Goal: Contribute content: Contribute content

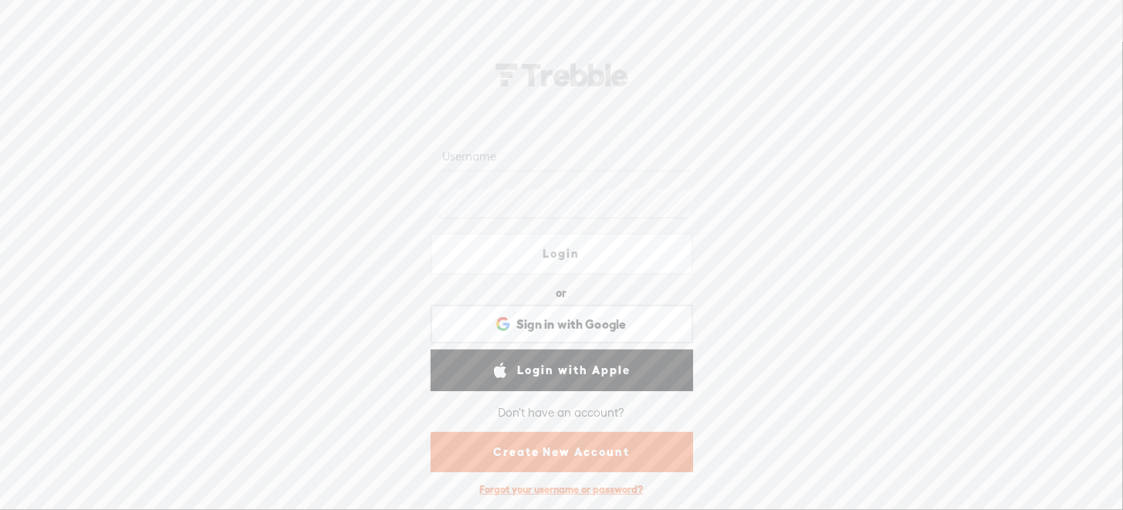
type input "robyn_lys"
click at [558, 256] on link "Login" at bounding box center [562, 254] width 262 height 42
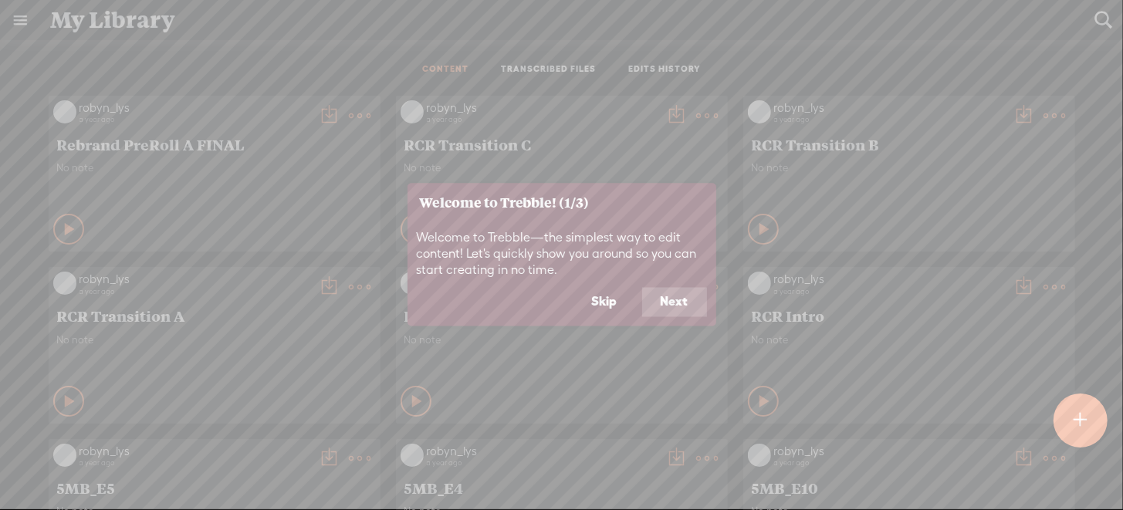
click at [609, 302] on button "Skip" at bounding box center [605, 302] width 63 height 29
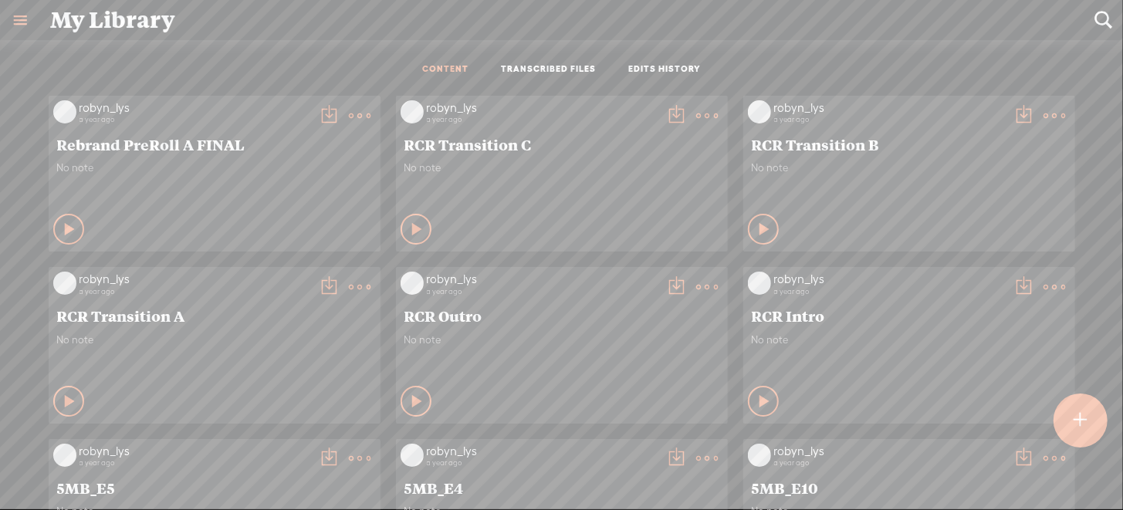
click at [1083, 422] on t at bounding box center [1081, 421] width 13 height 34
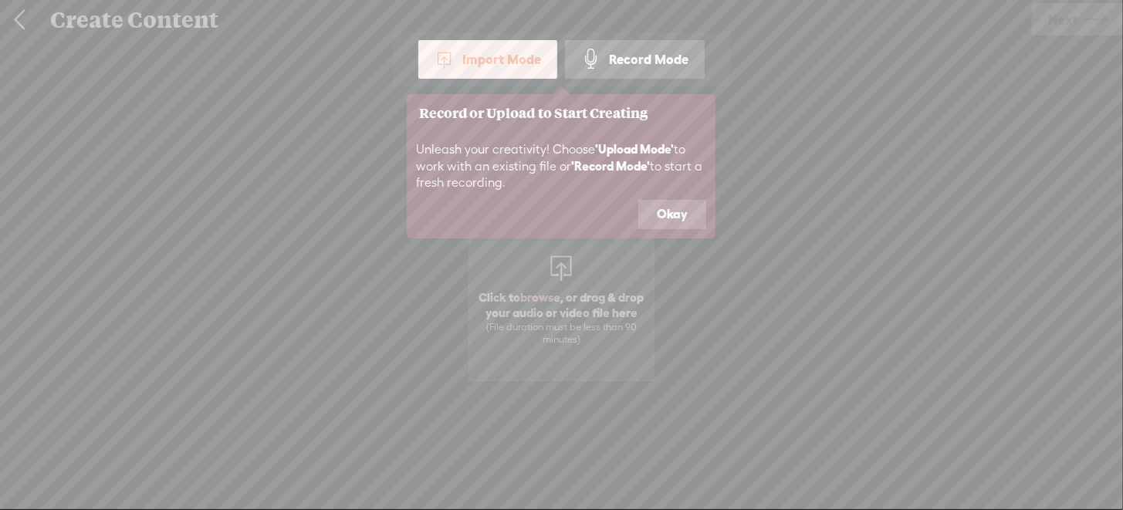
click at [669, 212] on button "Okay" at bounding box center [672, 214] width 68 height 29
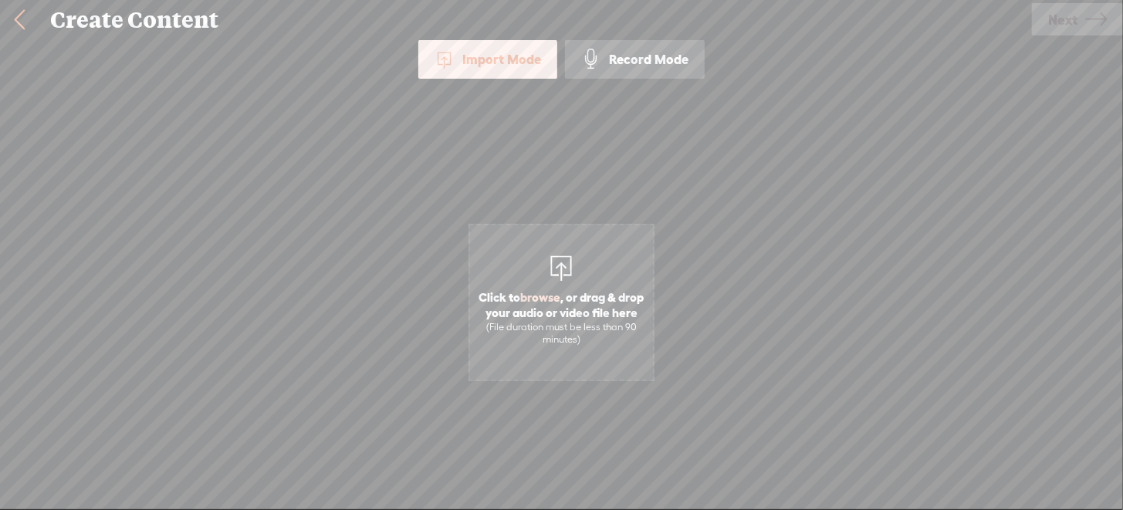
click at [497, 49] on div "Import Mode" at bounding box center [487, 59] width 139 height 39
click at [552, 294] on span "browse" at bounding box center [541, 297] width 40 height 14
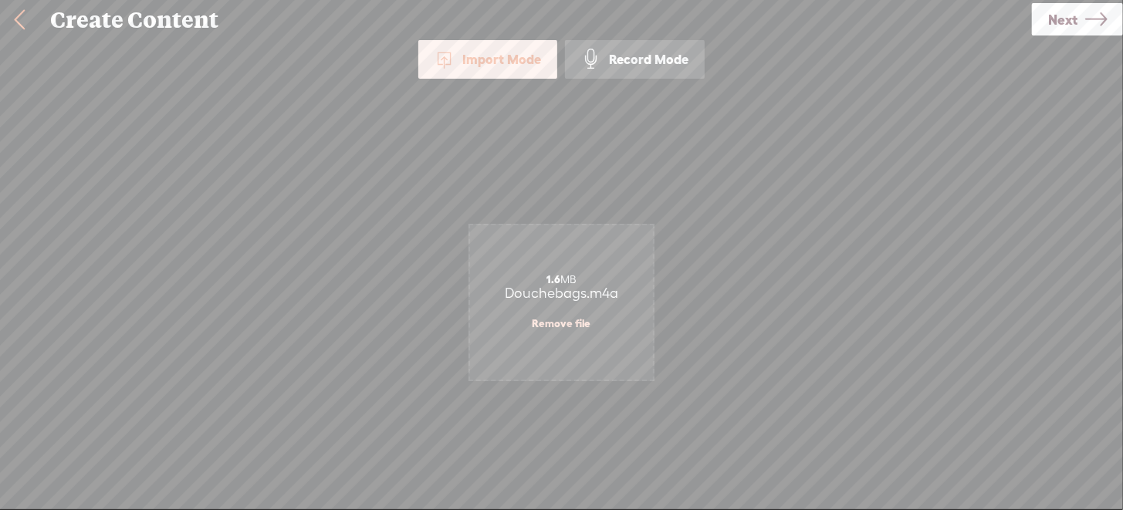
click at [1073, 20] on span "Next" at bounding box center [1062, 19] width 29 height 39
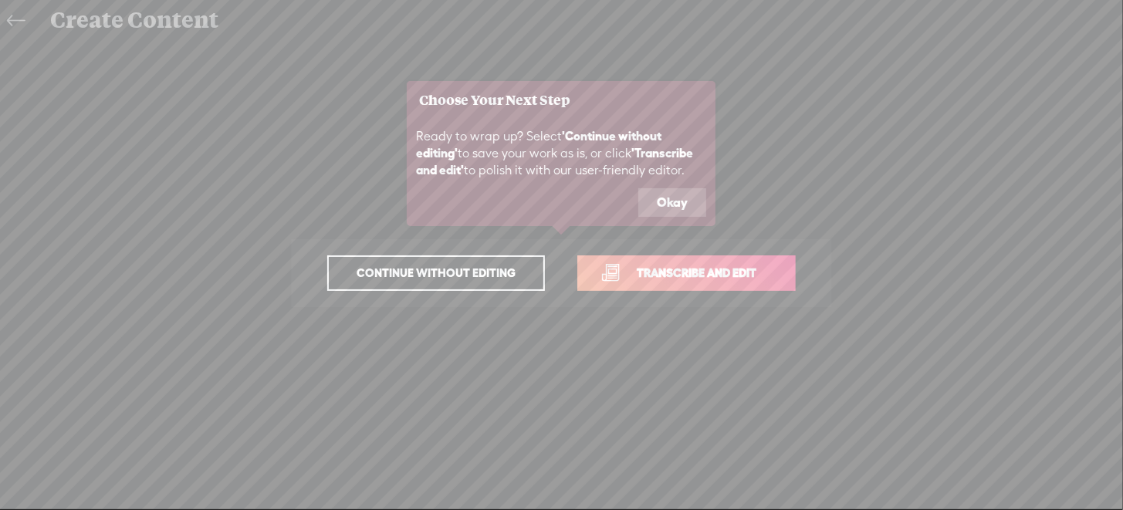
click at [472, 276] on span "Continue without editing" at bounding box center [435, 273] width 191 height 22
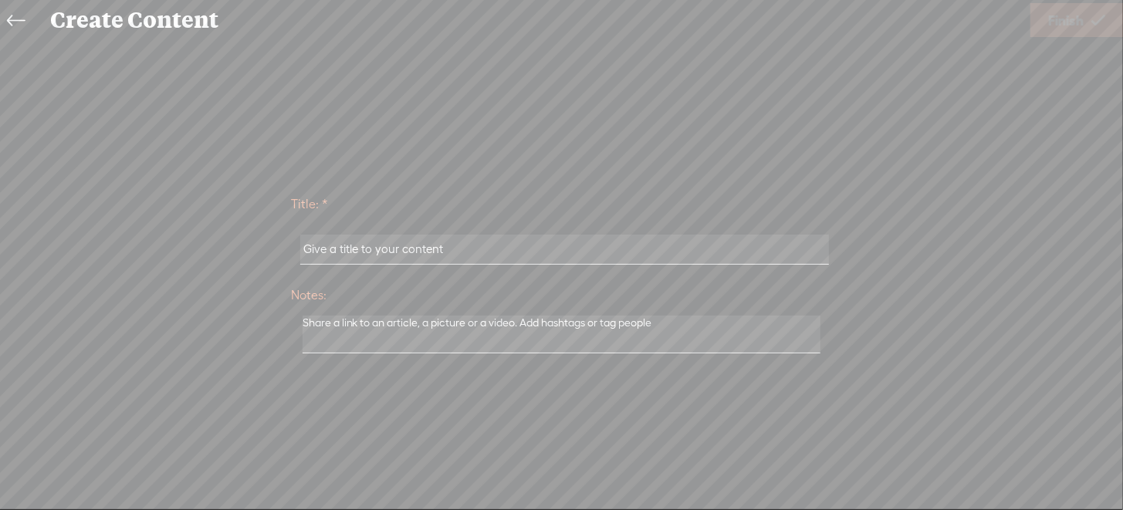
click at [414, 245] on input "text" at bounding box center [564, 250] width 529 height 30
type input "Douchebags Clip"
click at [1083, 17] on span "Finish" at bounding box center [1066, 20] width 36 height 39
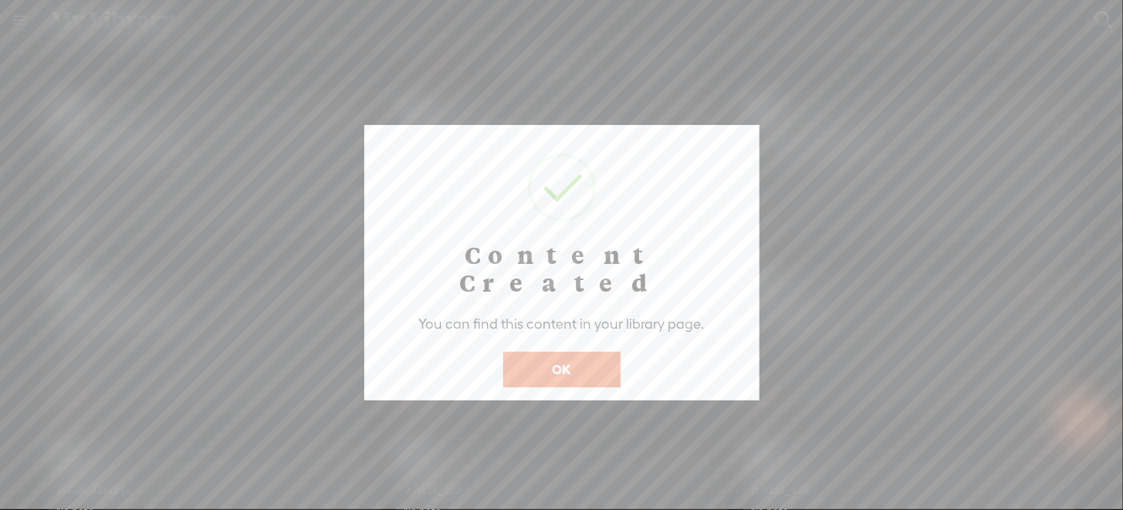
click at [557, 352] on button "OK" at bounding box center [561, 370] width 117 height 36
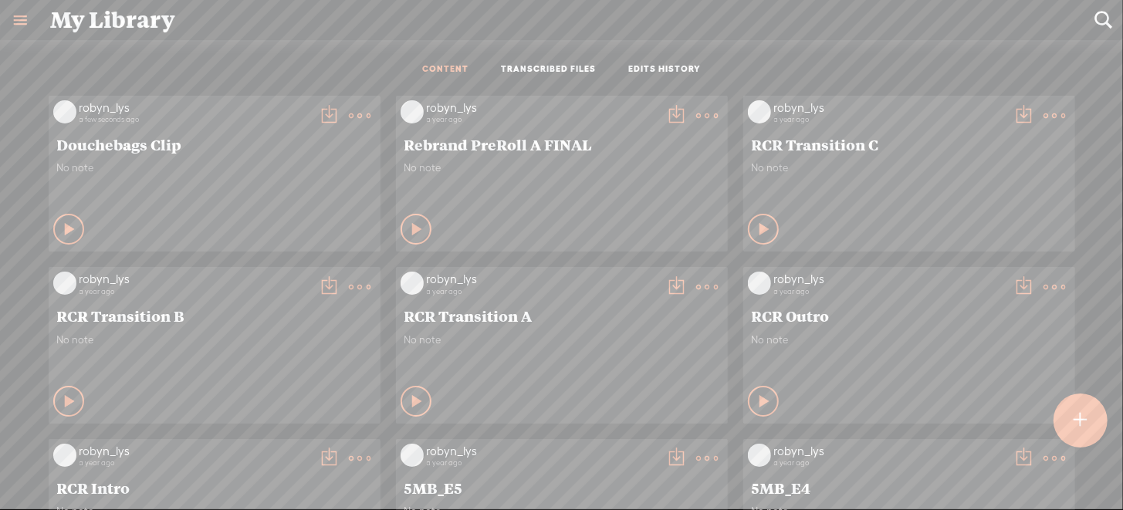
click at [350, 114] on t at bounding box center [361, 116] width 22 height 22
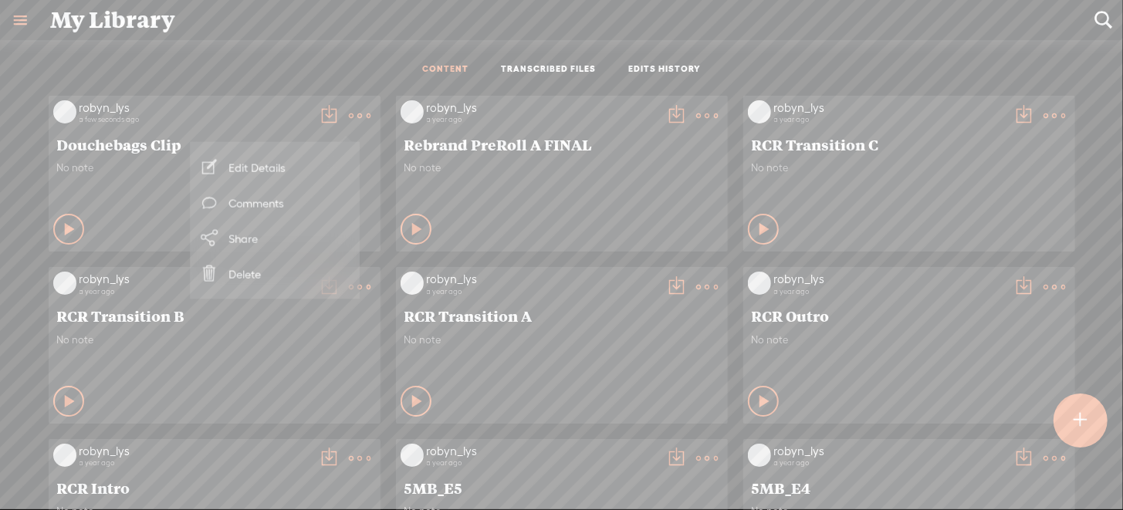
click at [120, 212] on div "Play Content Private" at bounding box center [214, 230] width 323 height 36
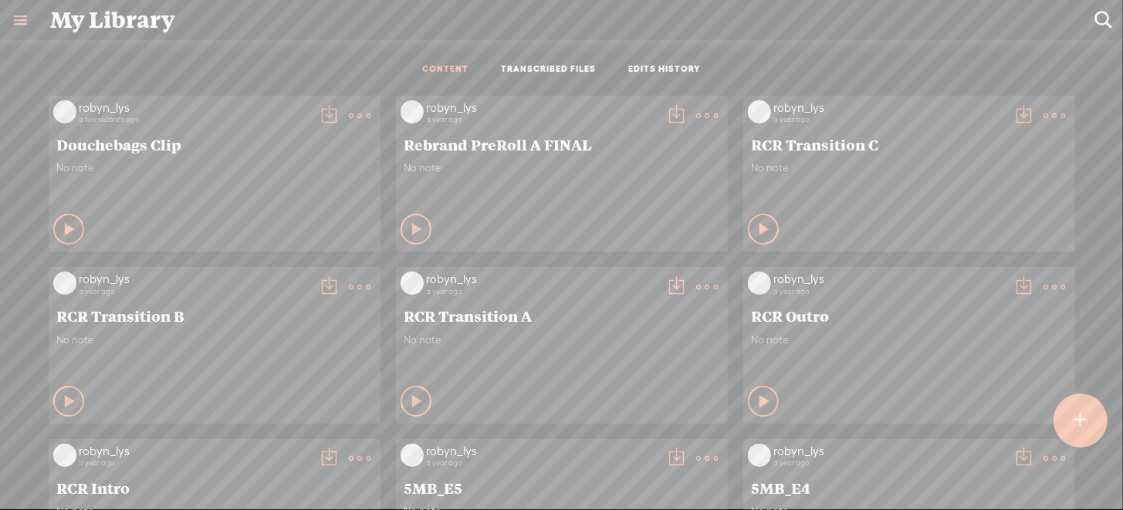
click at [63, 229] on icon at bounding box center [70, 229] width 15 height 15
click at [62, 230] on icon at bounding box center [69, 229] width 15 height 15
click at [350, 112] on t at bounding box center [361, 116] width 22 height 22
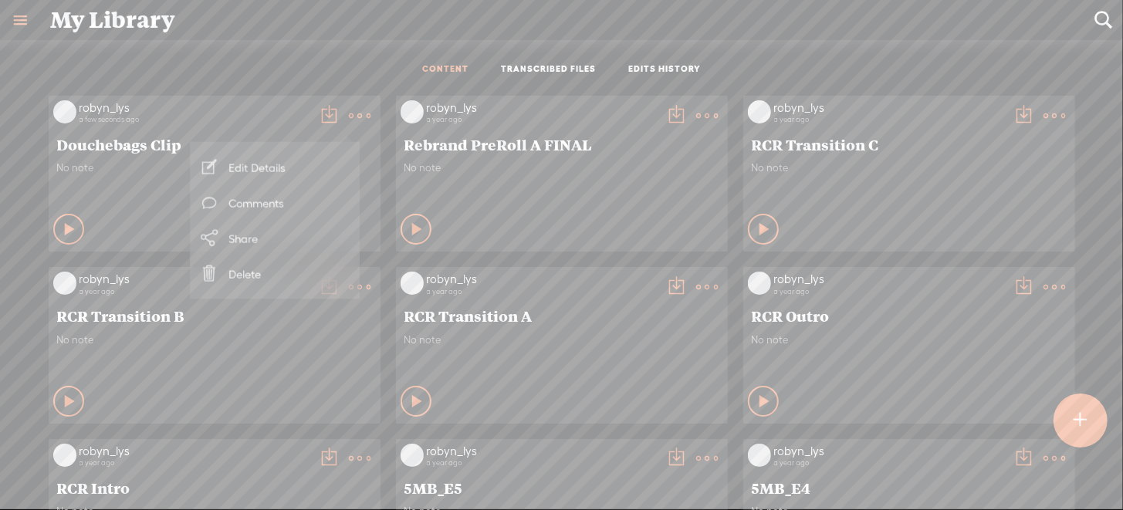
click at [263, 164] on link "Edit Details" at bounding box center [275, 168] width 154 height 36
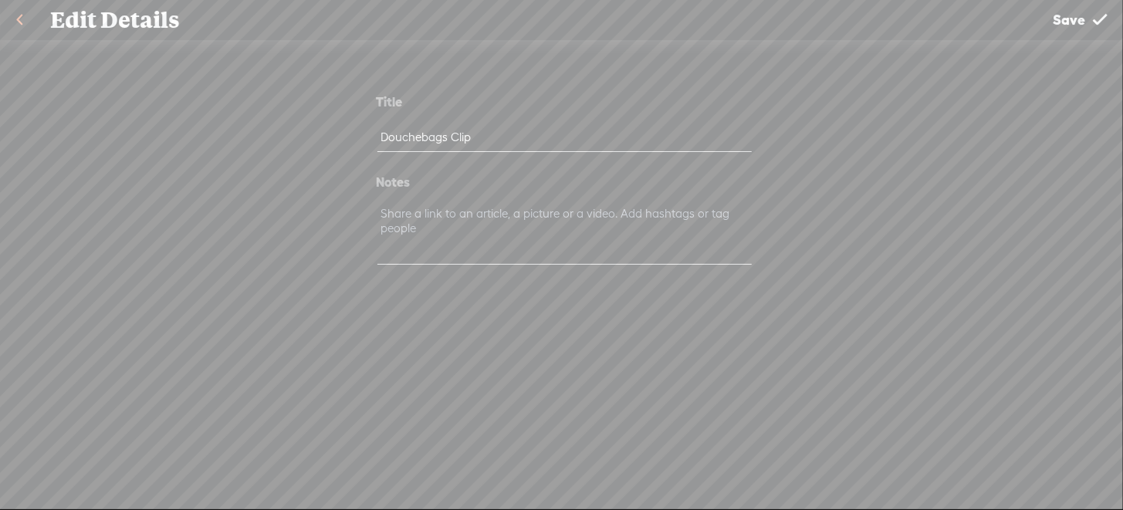
click at [17, 16] on link at bounding box center [19, 20] width 39 height 40
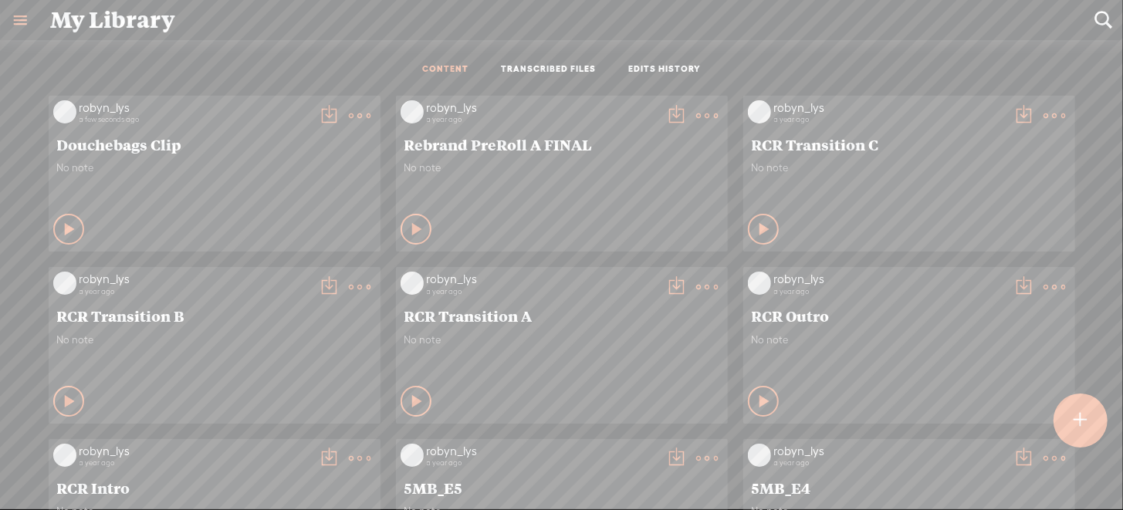
click at [350, 114] on t at bounding box center [361, 116] width 22 height 22
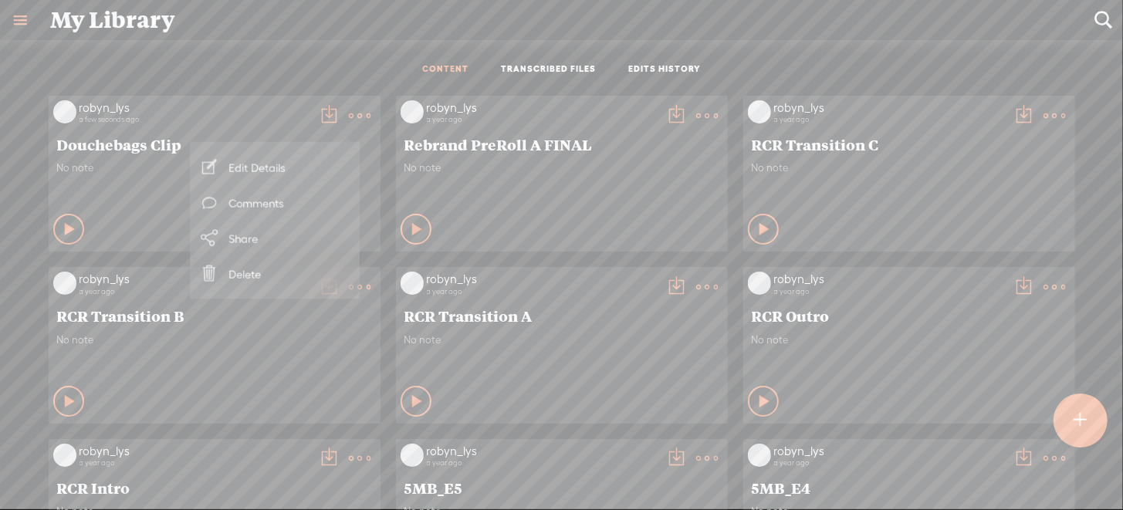
click at [246, 273] on link "Delete" at bounding box center [275, 274] width 154 height 36
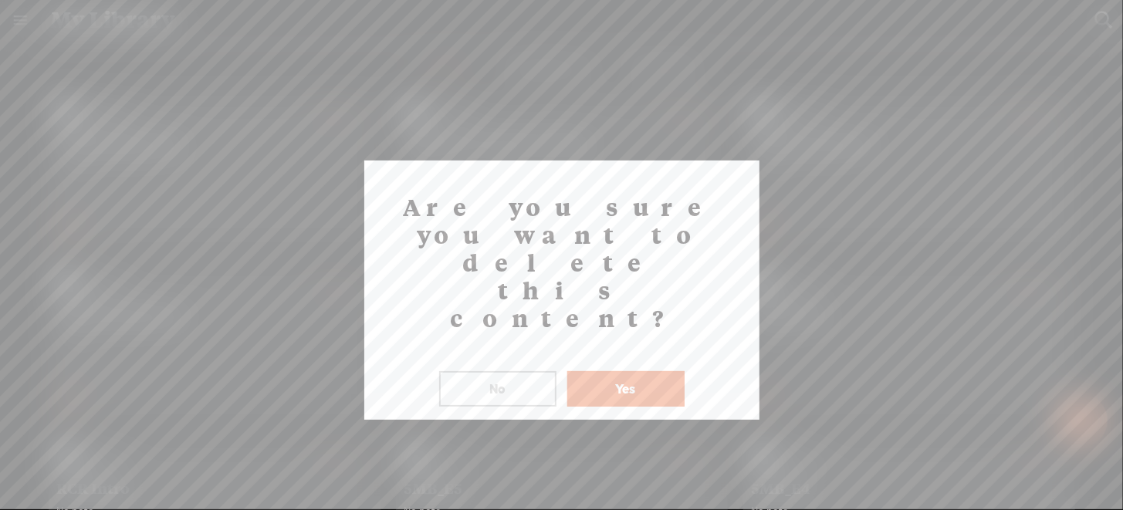
click at [625, 371] on button "Yes" at bounding box center [625, 389] width 117 height 36
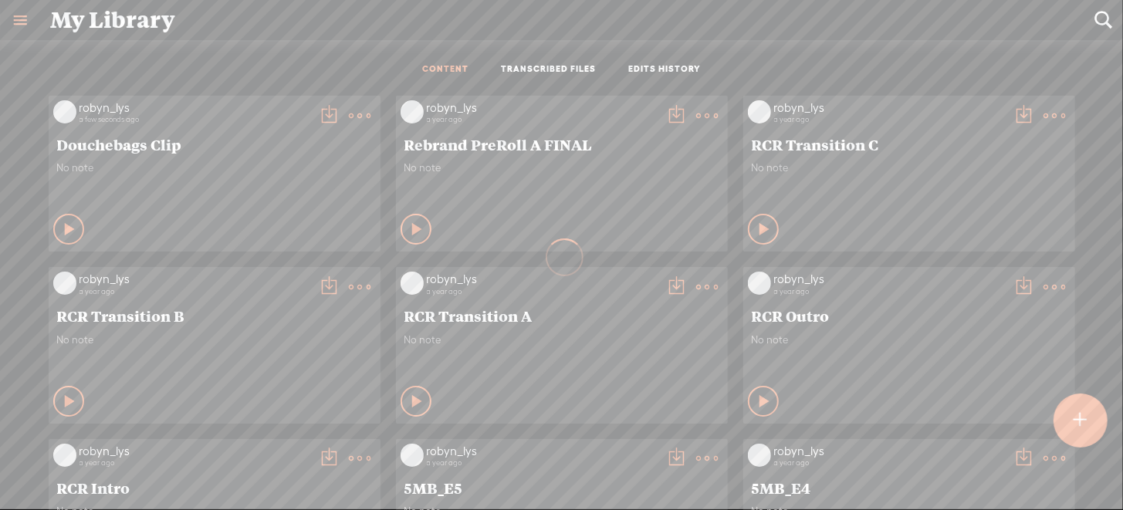
click at [1081, 416] on t at bounding box center [1080, 421] width 13 height 34
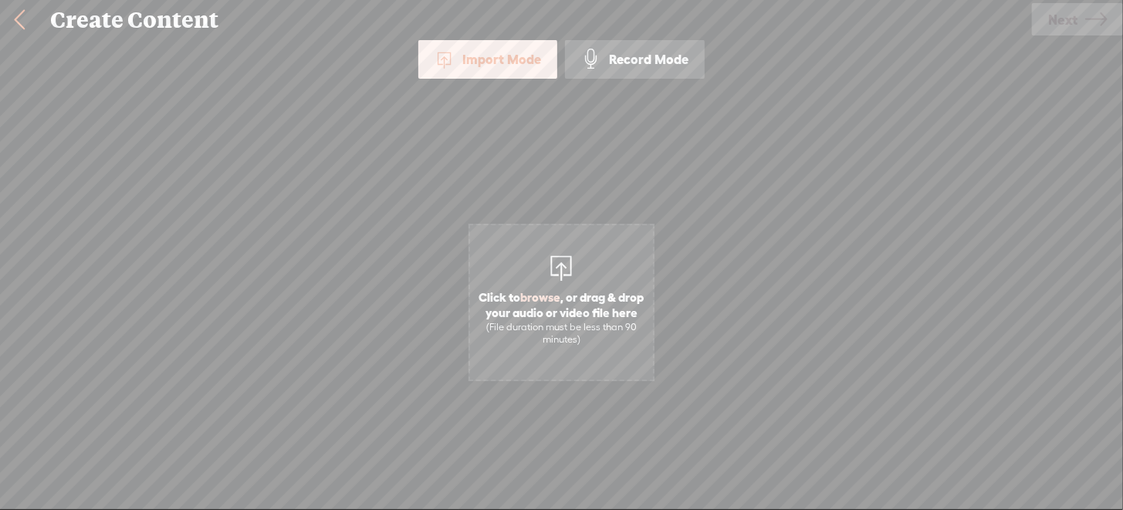
click at [561, 292] on span "browse" at bounding box center [541, 297] width 40 height 14
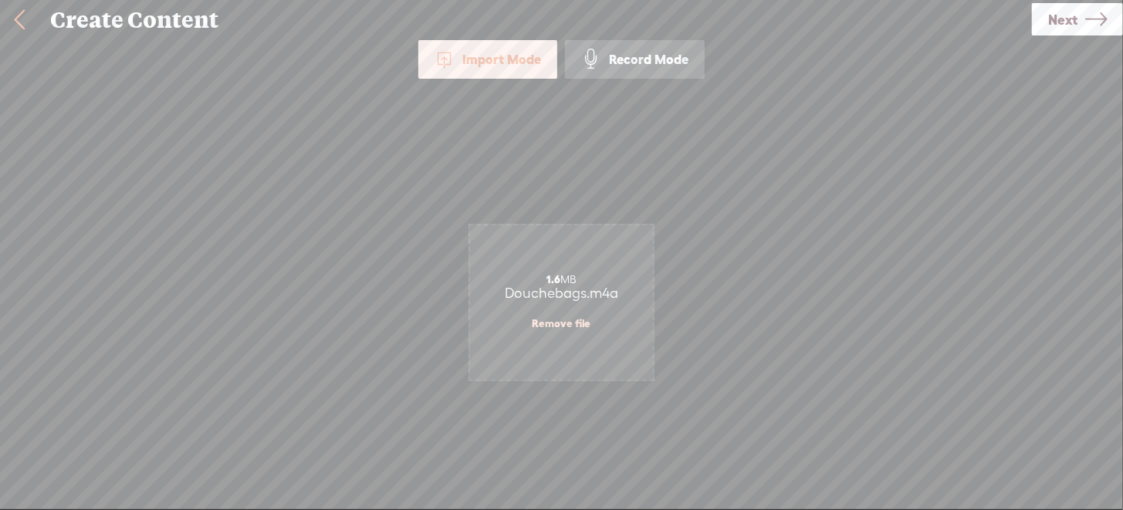
click at [1086, 24] on icon at bounding box center [1097, 19] width 22 height 39
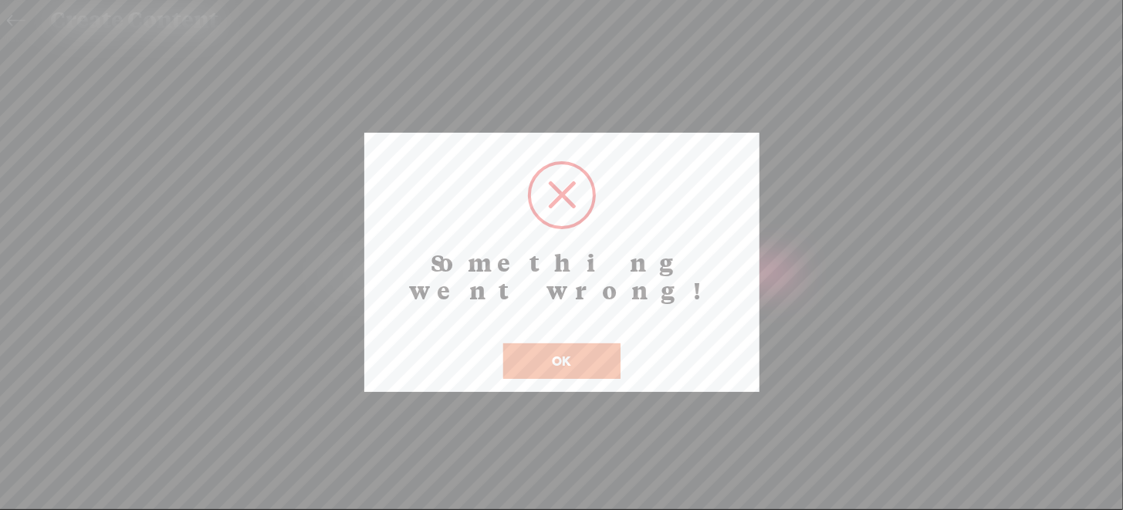
click at [561, 344] on button "OK" at bounding box center [561, 362] width 117 height 36
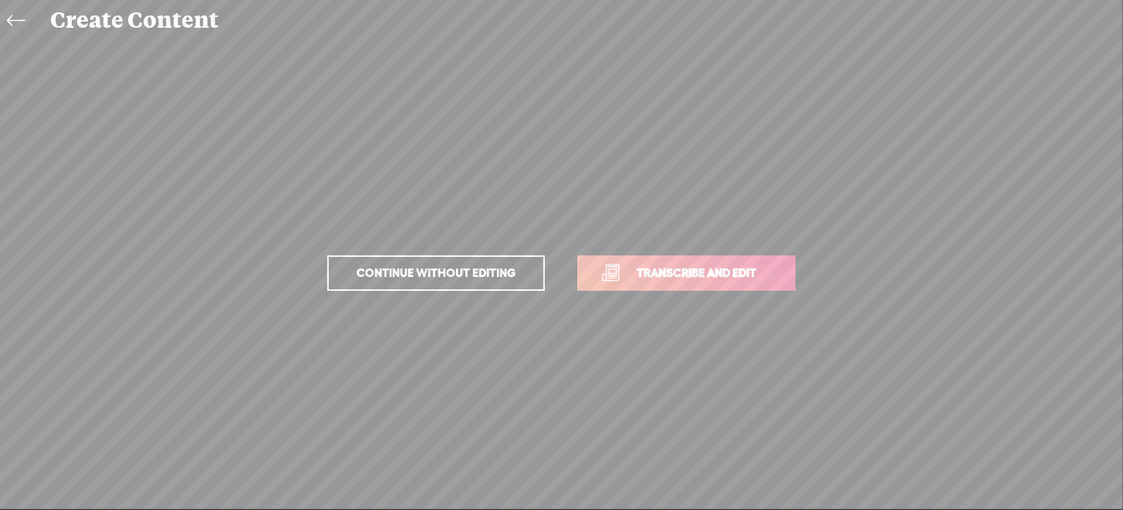
click at [734, 268] on span "Transcribe and edit" at bounding box center [697, 273] width 152 height 18
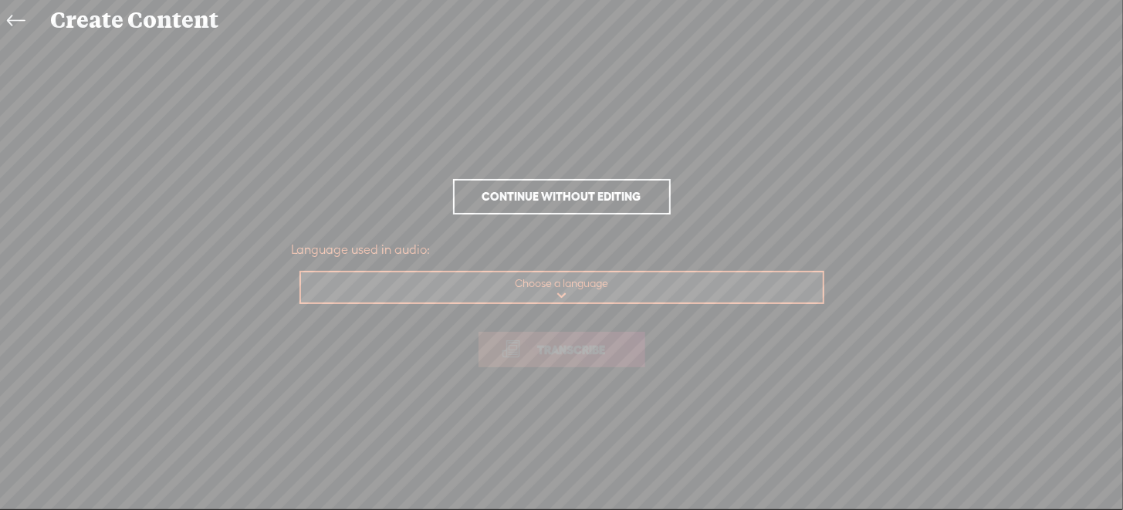
click at [552, 291] on select "Choose a language Afrikaans Albanian Amharic Arabic, Gulf Arabic, Modern Standa…" at bounding box center [562, 289] width 523 height 32
select select "en-US"
click at [301, 273] on select "Choose a language Afrikaans Albanian Amharic Arabic, Gulf Arabic, Modern Standa…" at bounding box center [562, 289] width 523 height 32
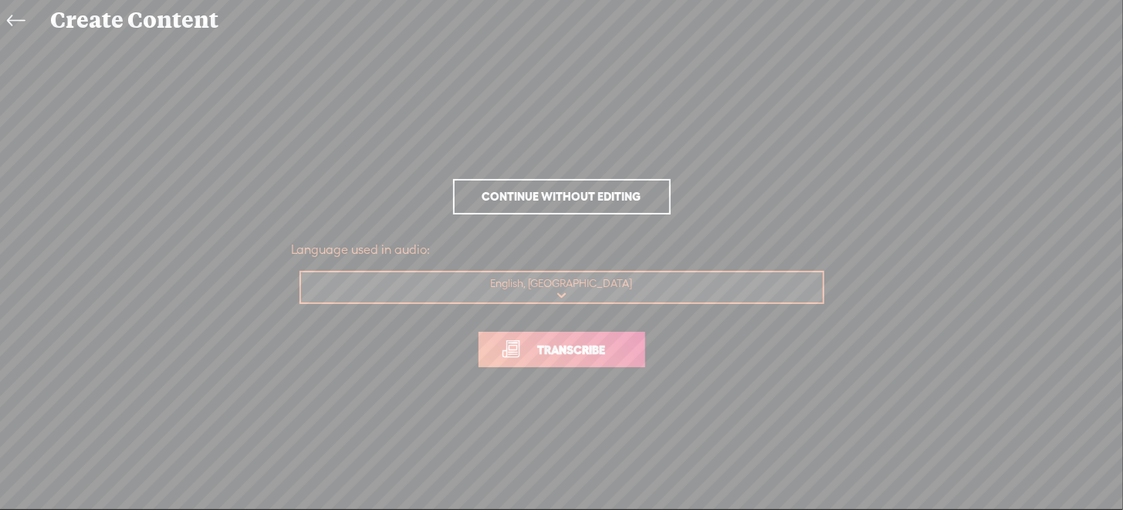
click at [564, 353] on span "Transcribe" at bounding box center [572, 350] width 100 height 18
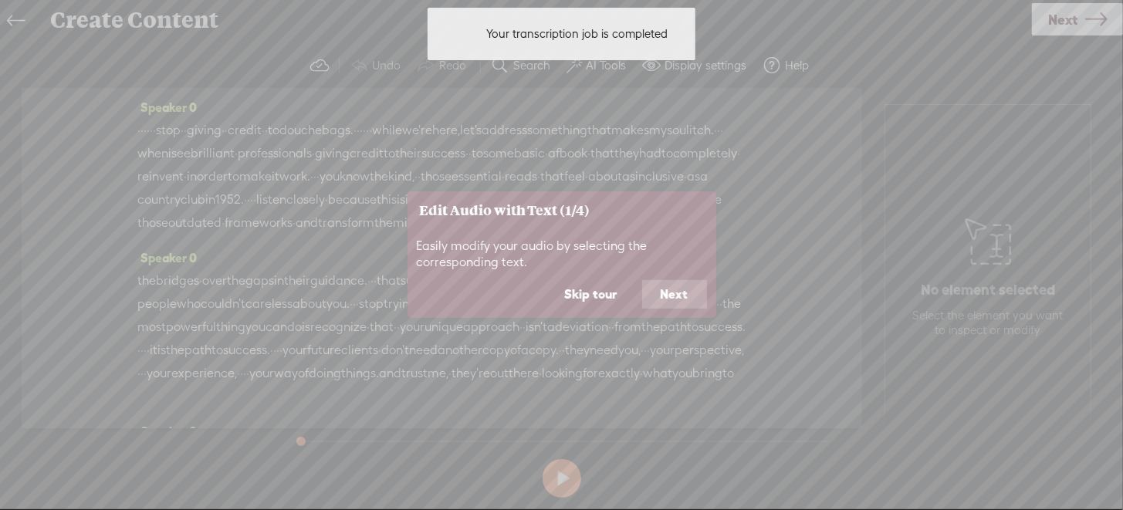
click at [689, 296] on button "Next" at bounding box center [674, 293] width 65 height 29
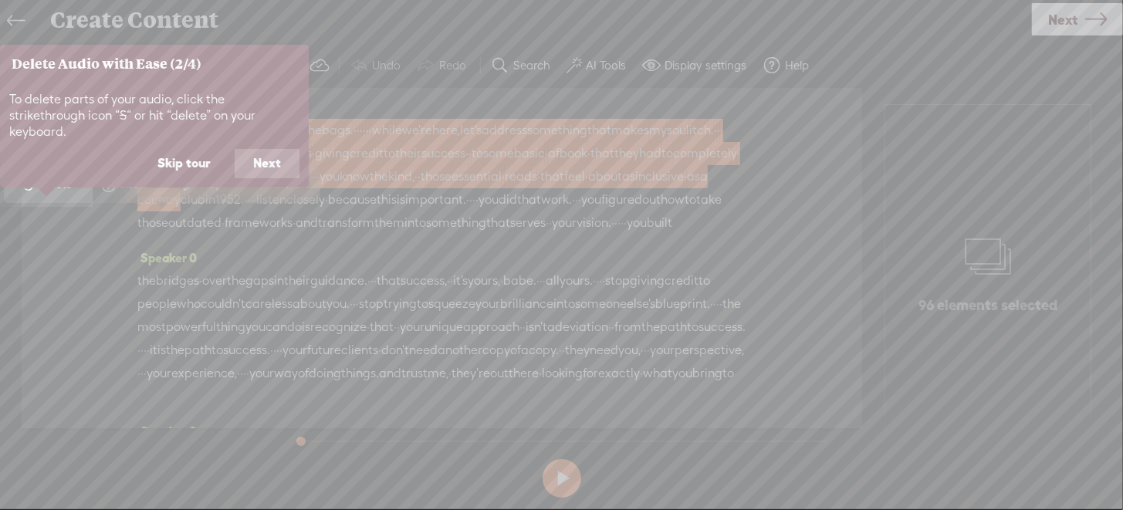
click at [269, 150] on button "Next" at bounding box center [267, 163] width 65 height 29
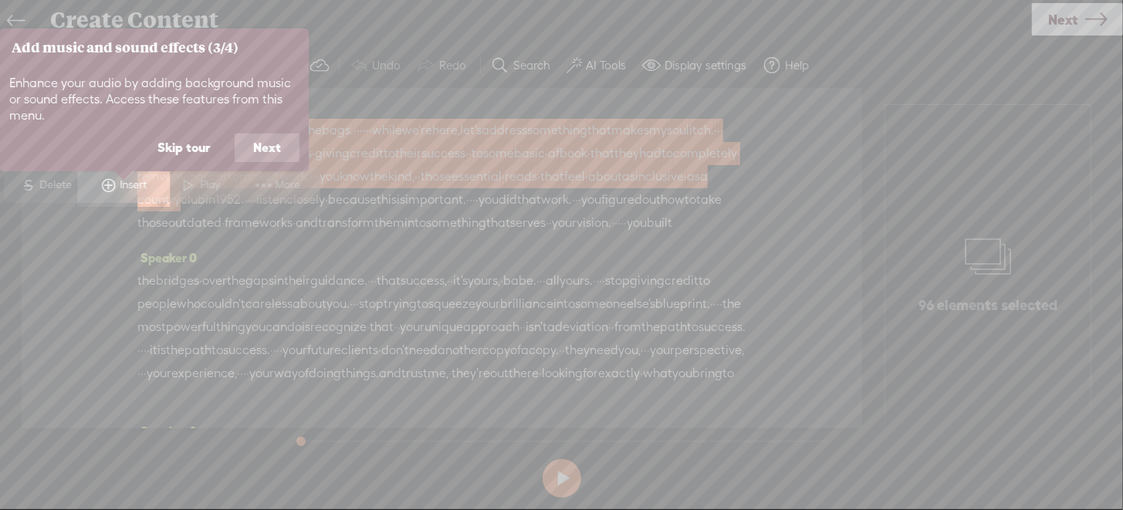
click at [269, 150] on button "Next" at bounding box center [267, 148] width 65 height 29
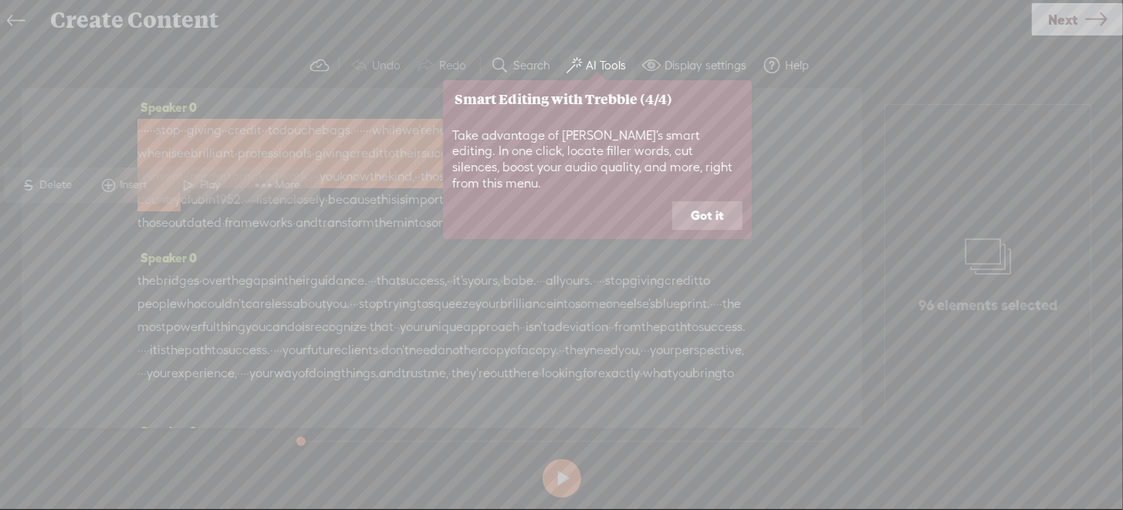
click at [716, 202] on button "Got it" at bounding box center [707, 216] width 70 height 29
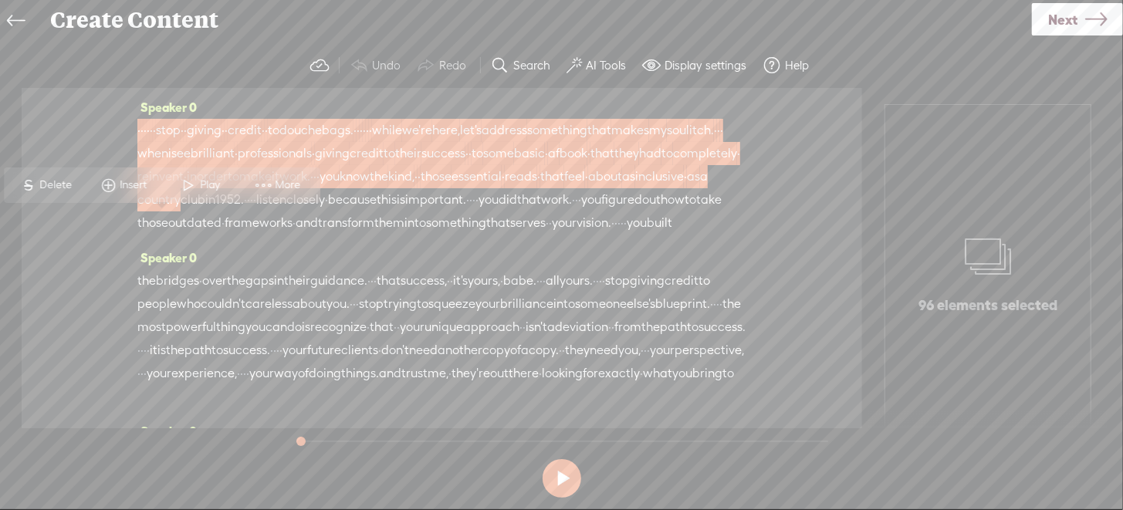
click at [672, 235] on span at bounding box center [687, 223] width 31 height 23
click at [647, 235] on span "built" at bounding box center [659, 223] width 25 height 23
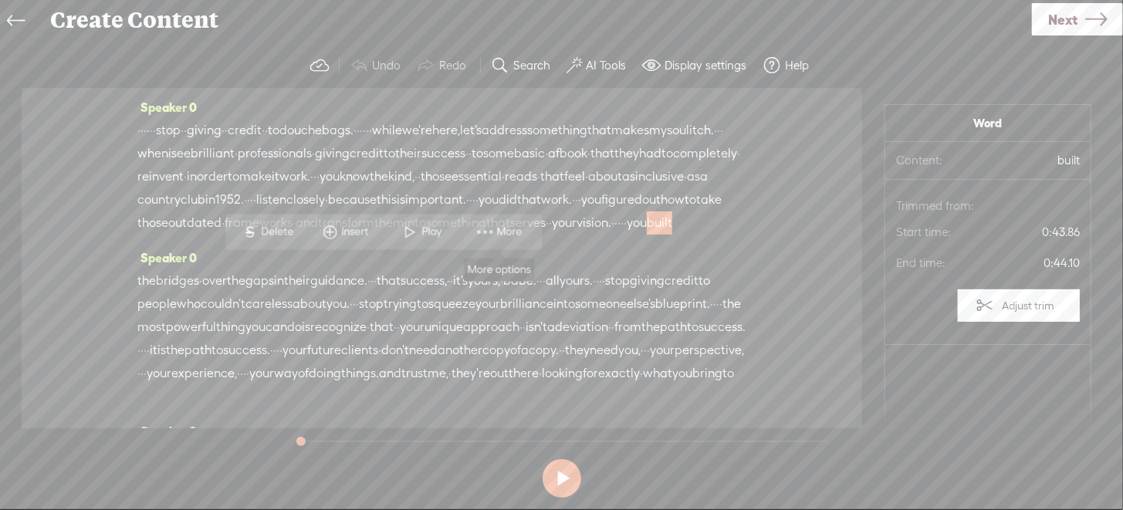
click at [493, 226] on span at bounding box center [484, 232] width 23 height 28
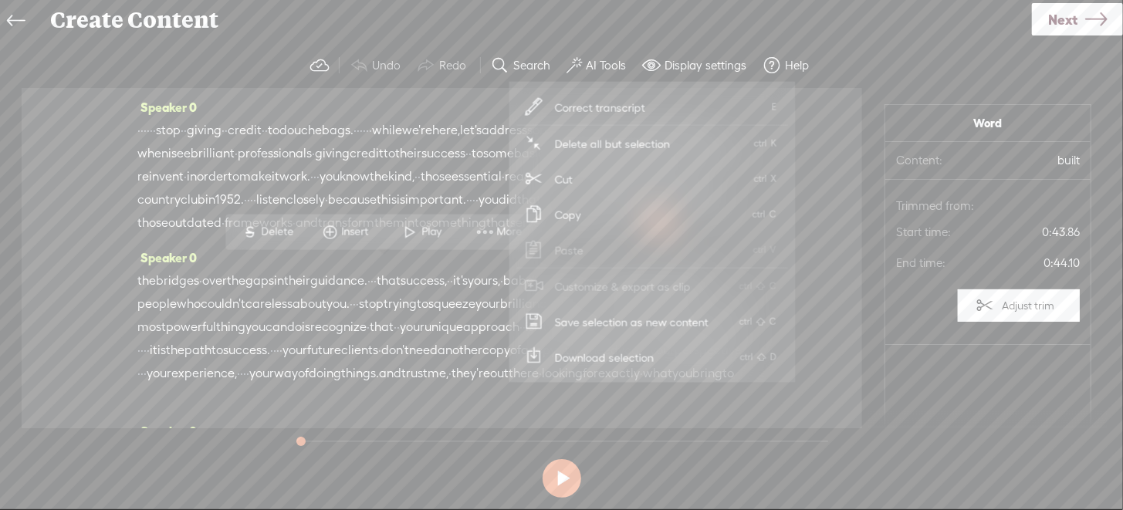
click at [452, 246] on div "Speaker 0 · · · · · · stop · · giving · · credit · · to douchebags. · · · · · ·…" at bounding box center [441, 171] width 609 height 151
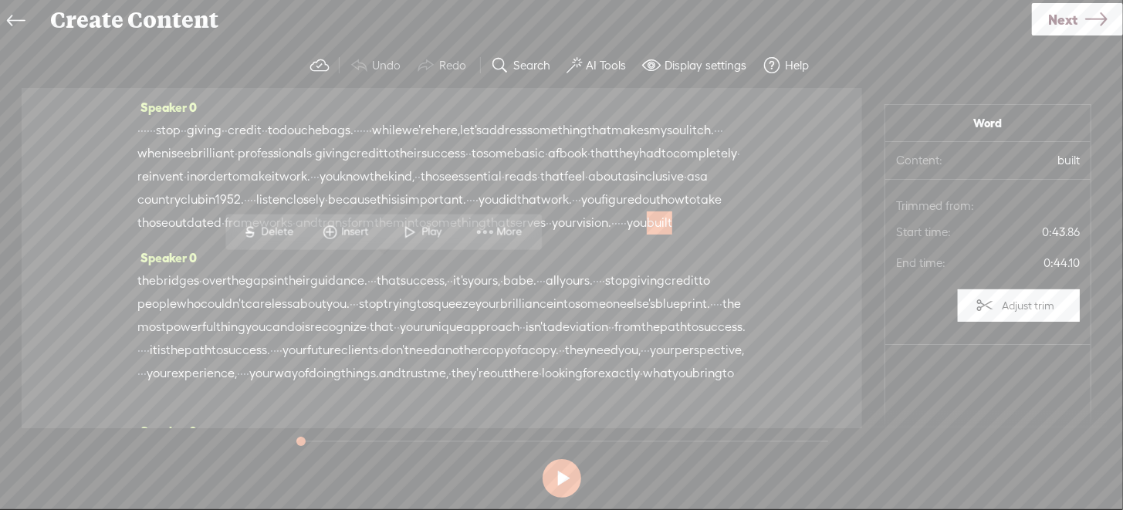
click at [672, 235] on span at bounding box center [687, 223] width 31 height 23
click at [139, 130] on span "·" at bounding box center [138, 130] width 3 height 23
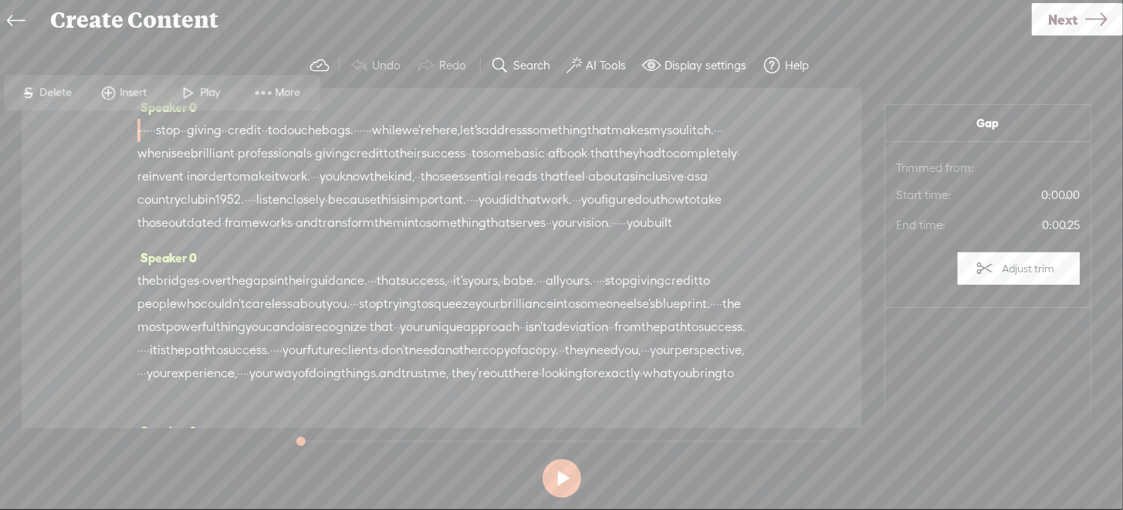
drag, startPoint x: 140, startPoint y: 130, endPoint x: 178, endPoint y: 133, distance: 38.7
click at [178, 133] on div "· · · · · · stop · · giving · · credit · · to douchebags. · · · · · · while we'…" at bounding box center [441, 177] width 609 height 116
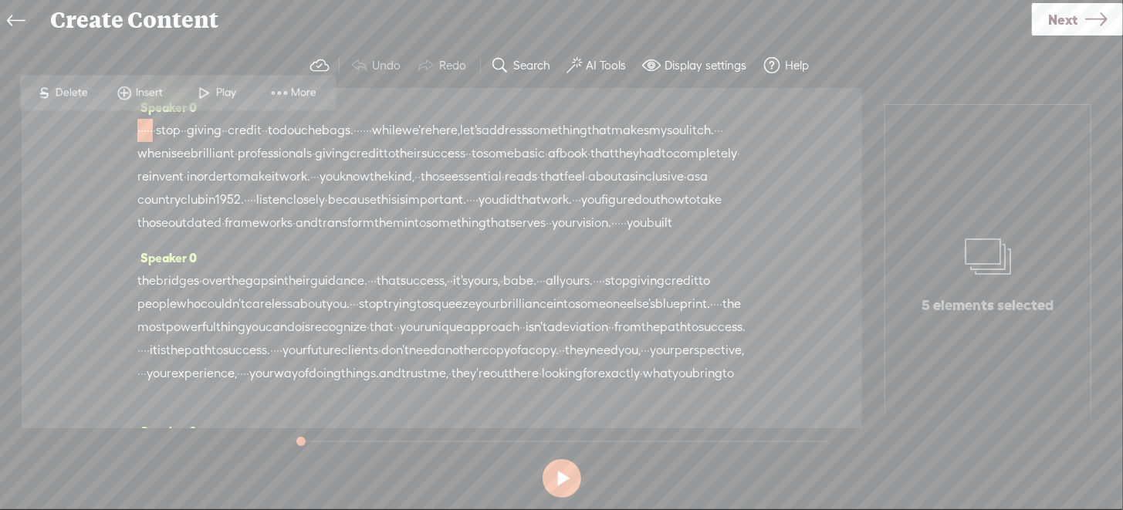
click at [73, 90] on span "Delete" at bounding box center [74, 92] width 36 height 15
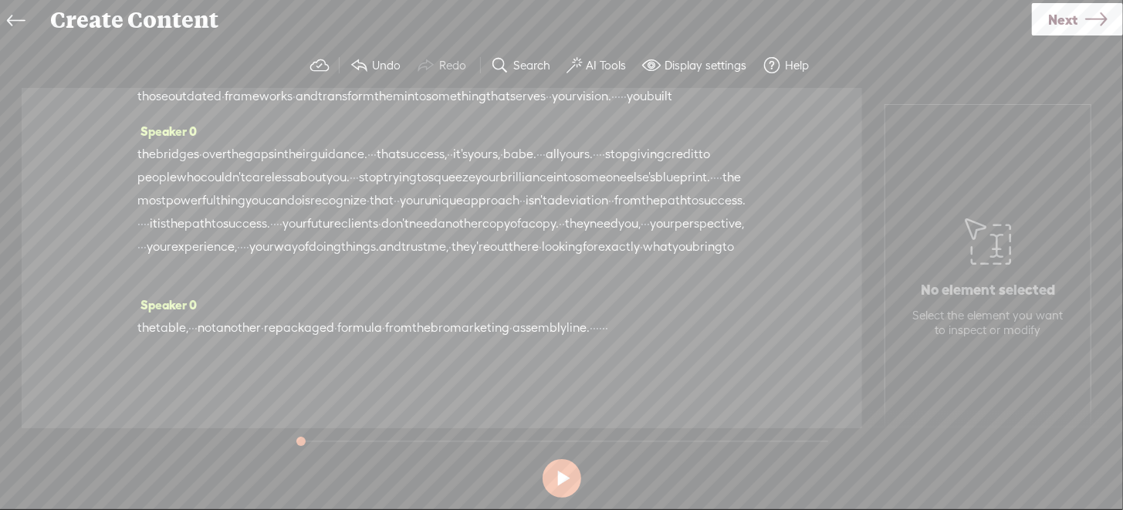
scroll to position [221, 0]
click at [596, 317] on span "·" at bounding box center [594, 328] width 3 height 23
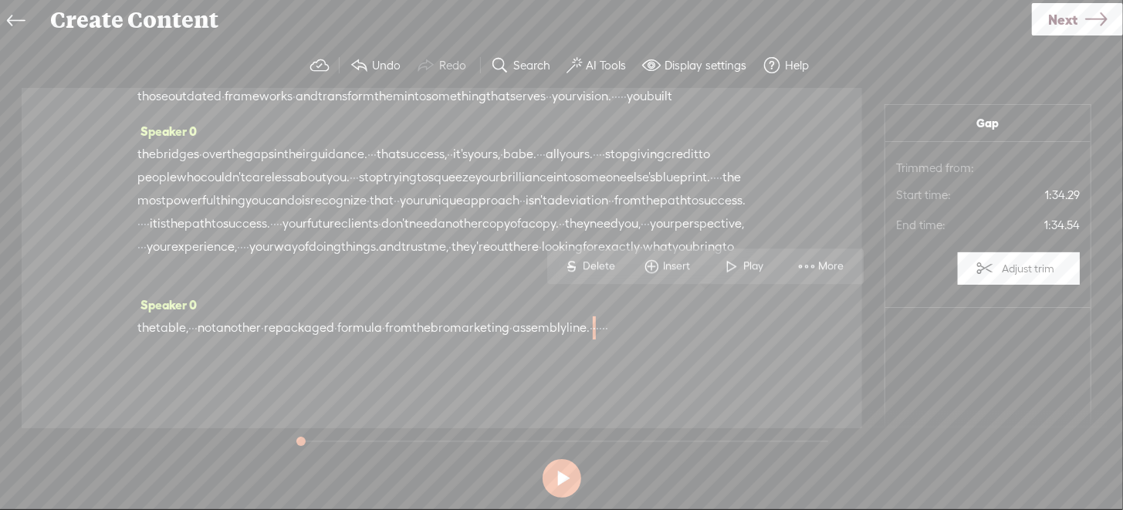
drag, startPoint x: 705, startPoint y: 303, endPoint x: 723, endPoint y: 303, distance: 18.5
click at [723, 317] on div "the table, · · · not another · repackaged · formula · from the bro marketing · …" at bounding box center [441, 328] width 609 height 23
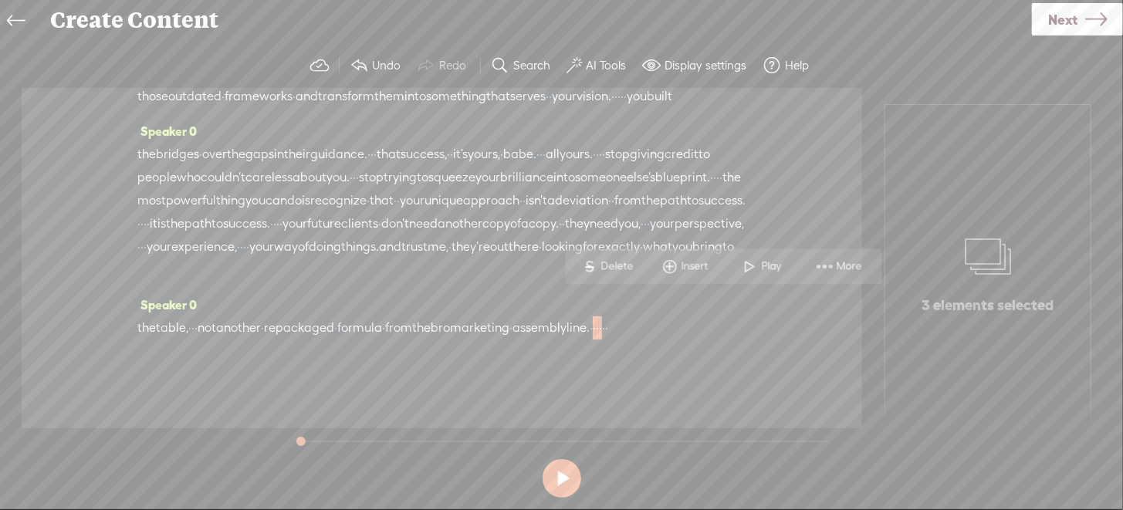
click at [631, 267] on span "Delete" at bounding box center [619, 266] width 36 height 15
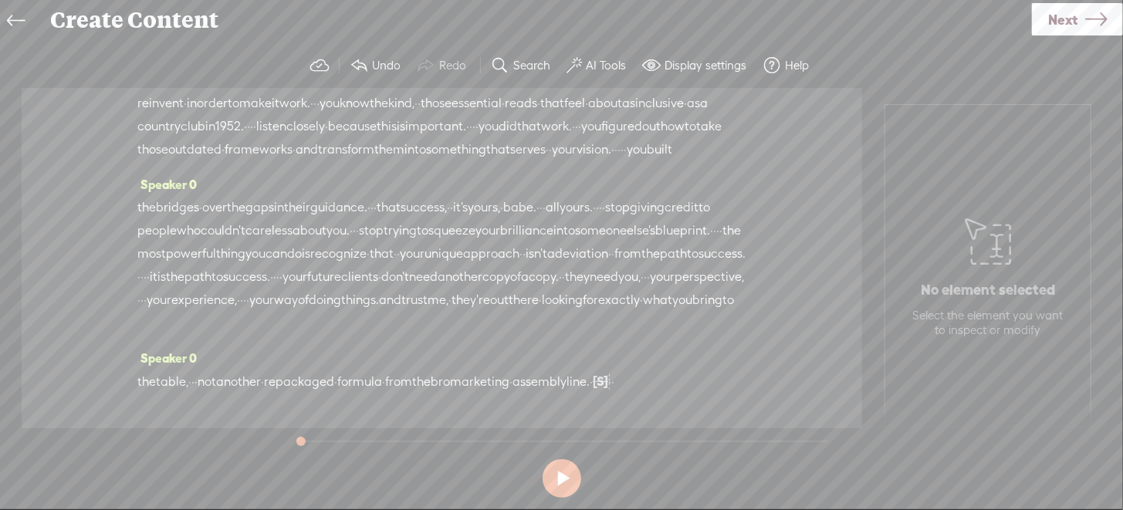
scroll to position [0, 0]
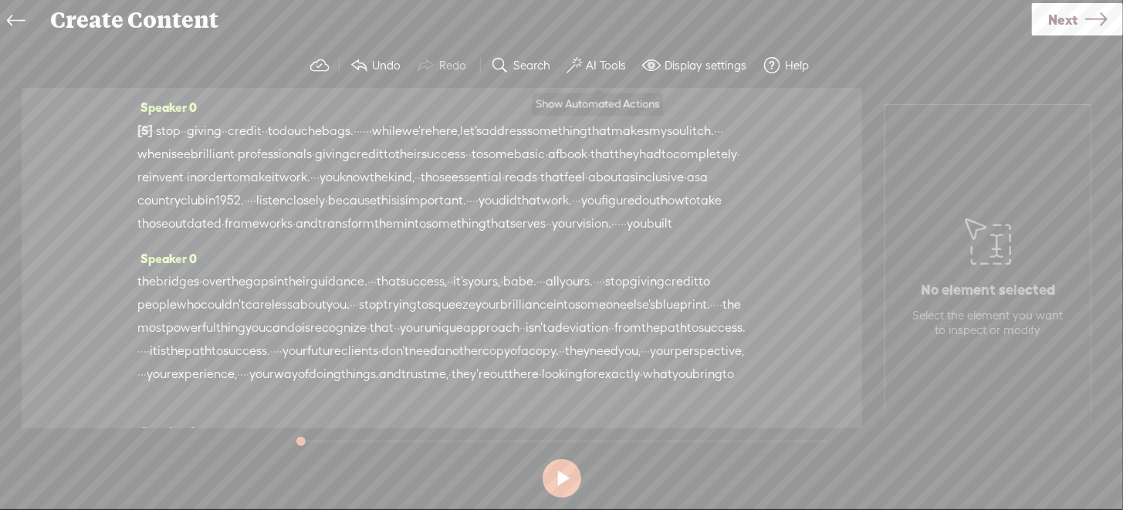
click at [605, 66] on label "AI Tools" at bounding box center [606, 65] width 40 height 15
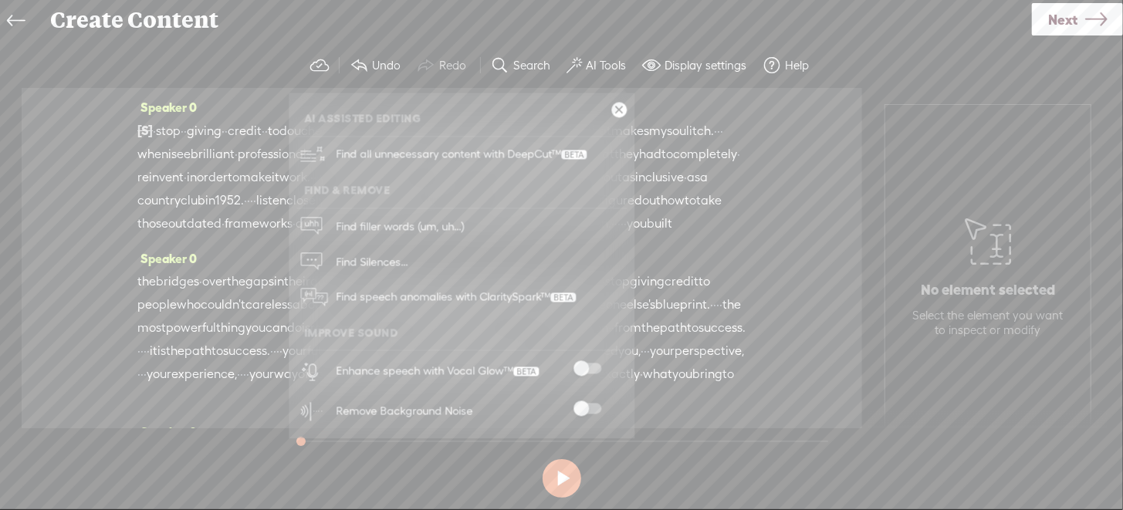
click at [589, 365] on span at bounding box center [588, 369] width 28 height 11
click at [620, 109] on link at bounding box center [618, 110] width 15 height 15
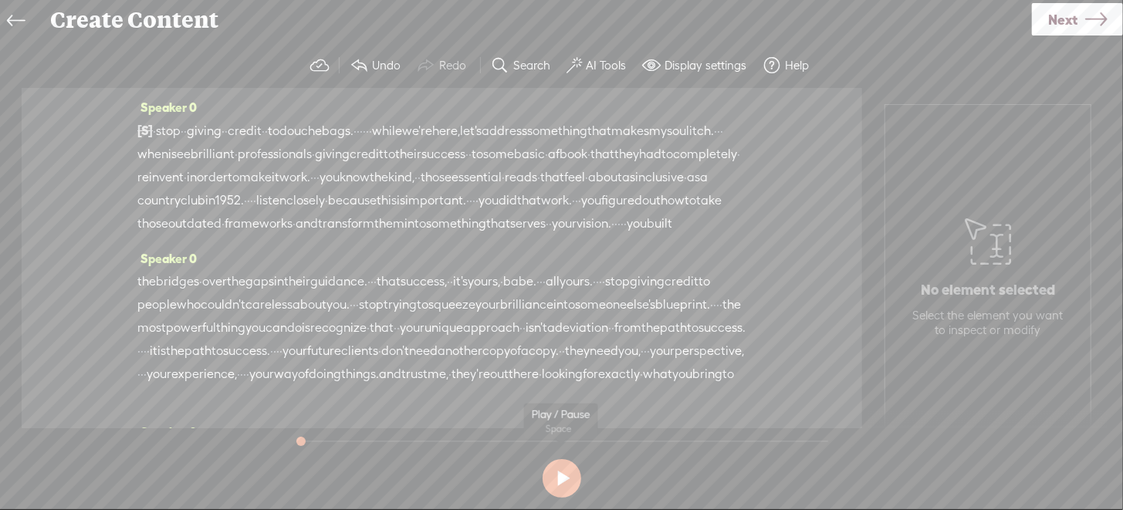
click at [567, 475] on button at bounding box center [562, 478] width 39 height 39
click at [556, 478] on section at bounding box center [562, 478] width 544 height 51
click at [559, 478] on button at bounding box center [562, 478] width 39 height 39
click at [378, 64] on label "Undo" at bounding box center [386, 65] width 29 height 15
click at [364, 68] on span at bounding box center [359, 65] width 19 height 19
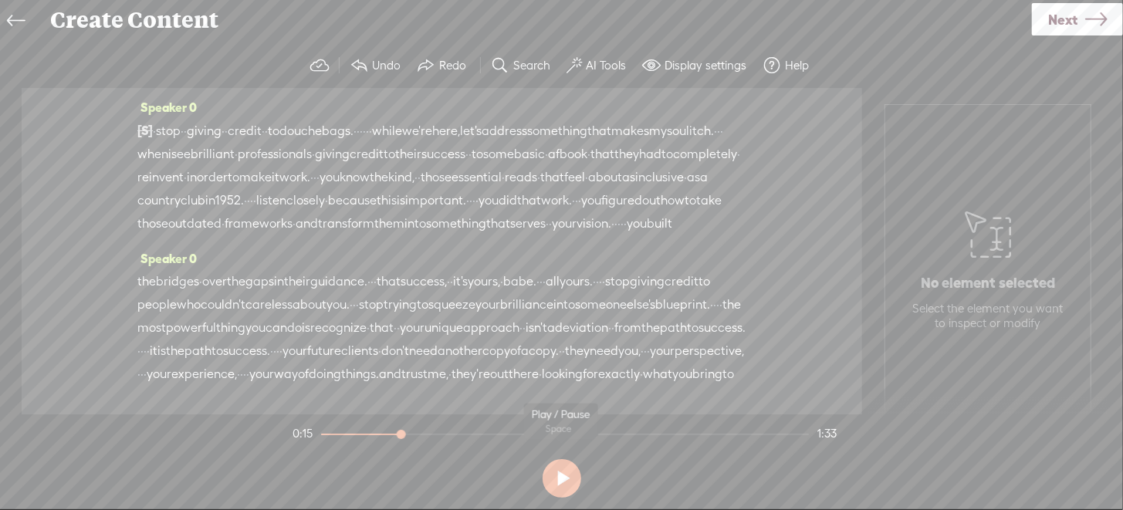
click at [561, 476] on button at bounding box center [562, 478] width 39 height 39
click at [560, 478] on button at bounding box center [562, 478] width 39 height 39
drag, startPoint x: 415, startPoint y: 432, endPoint x: 303, endPoint y: 441, distance: 113.0
click at [304, 441] on div at bounding box center [322, 436] width 36 height 36
click at [561, 476] on button at bounding box center [562, 478] width 39 height 39
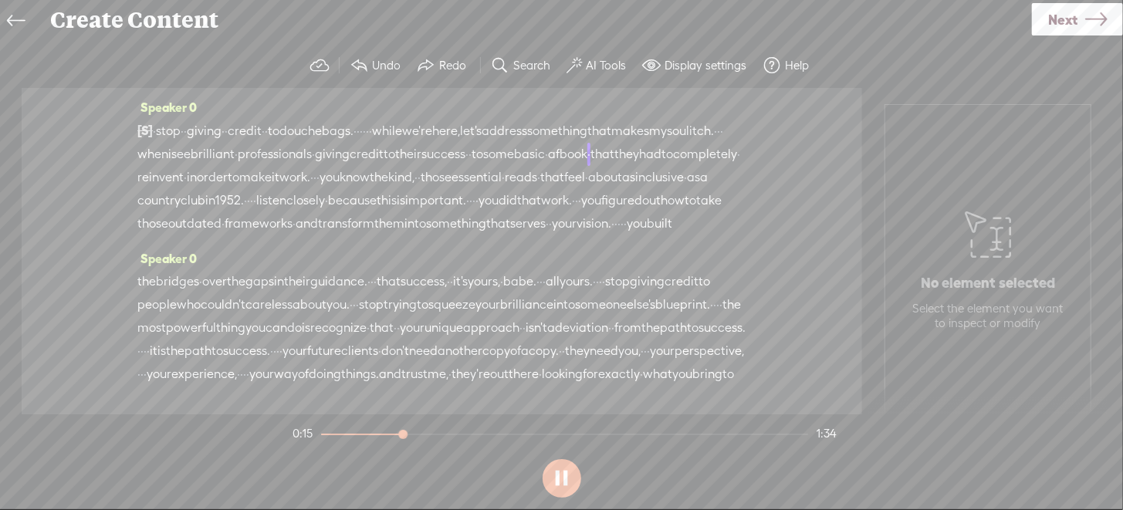
click at [562, 480] on button at bounding box center [562, 478] width 39 height 39
click at [595, 66] on label "AI Tools" at bounding box center [606, 65] width 40 height 15
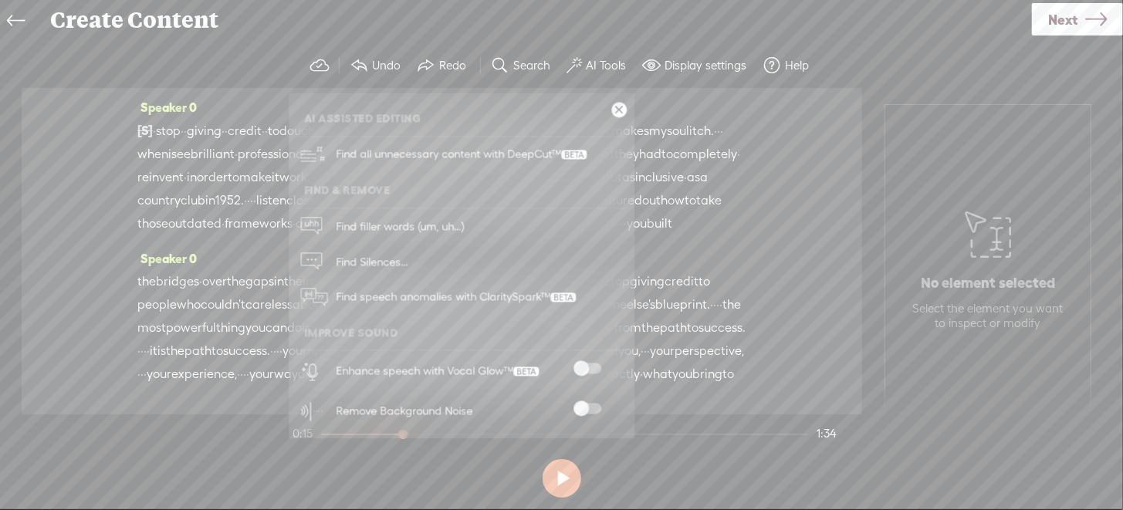
click at [258, 467] on div "Trebble audio editor works best with Google Chrome or Firefox. Please switch yo…" at bounding box center [561, 273] width 1092 height 461
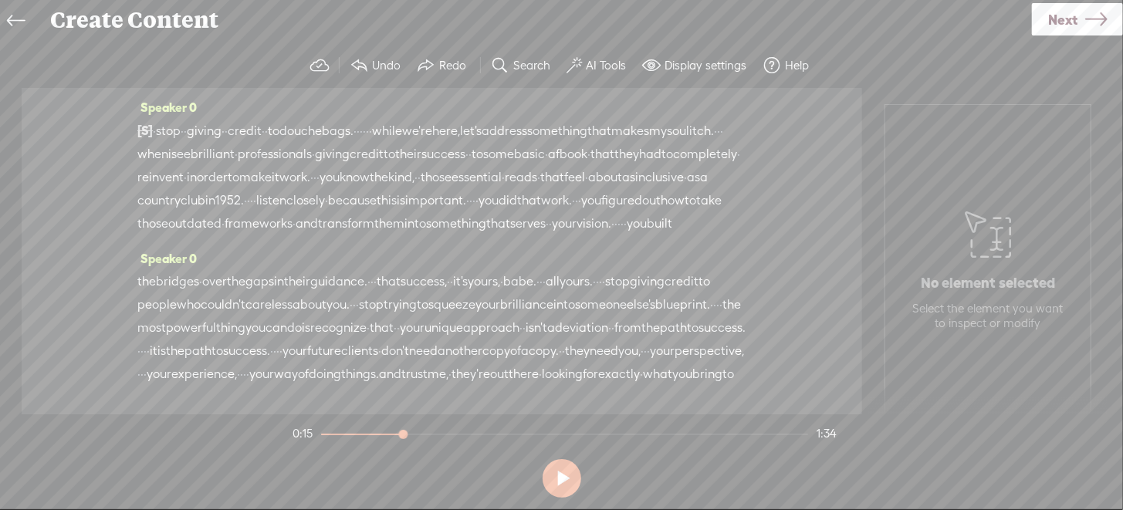
click at [527, 129] on span "address" at bounding box center [505, 131] width 46 height 23
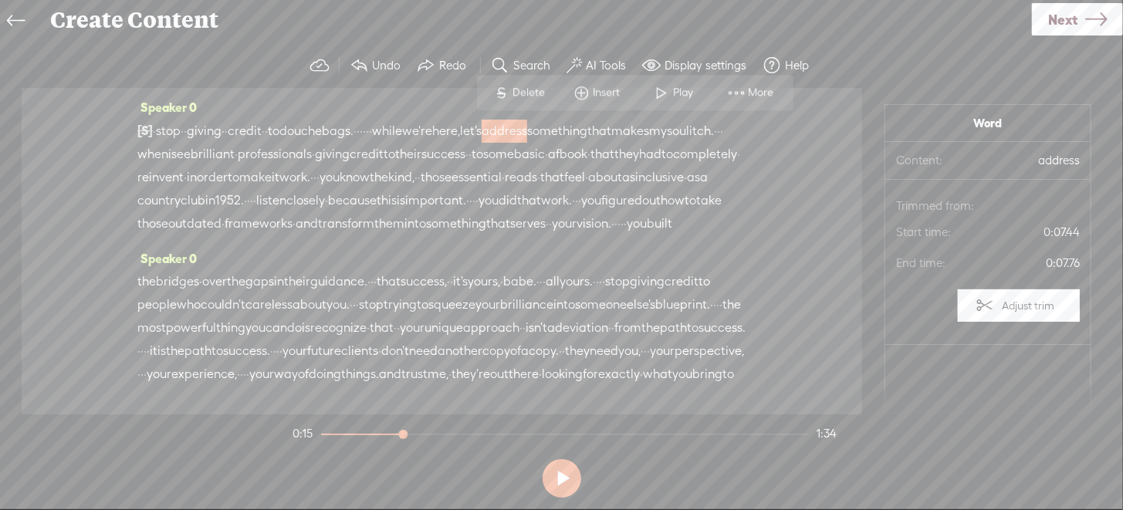
click at [744, 162] on div "Speaker 0 [S] · · · · · · stop · · giving · · credit · · to douchebags. · · · ·…" at bounding box center [442, 251] width 841 height 327
click at [342, 235] on div "[S] · · · · · · stop · · giving · · credit · · to douchebags. · · · · · · while…" at bounding box center [441, 177] width 609 height 117
click at [672, 235] on span at bounding box center [687, 223] width 31 height 23
click at [357, 132] on span "·" at bounding box center [355, 131] width 3 height 23
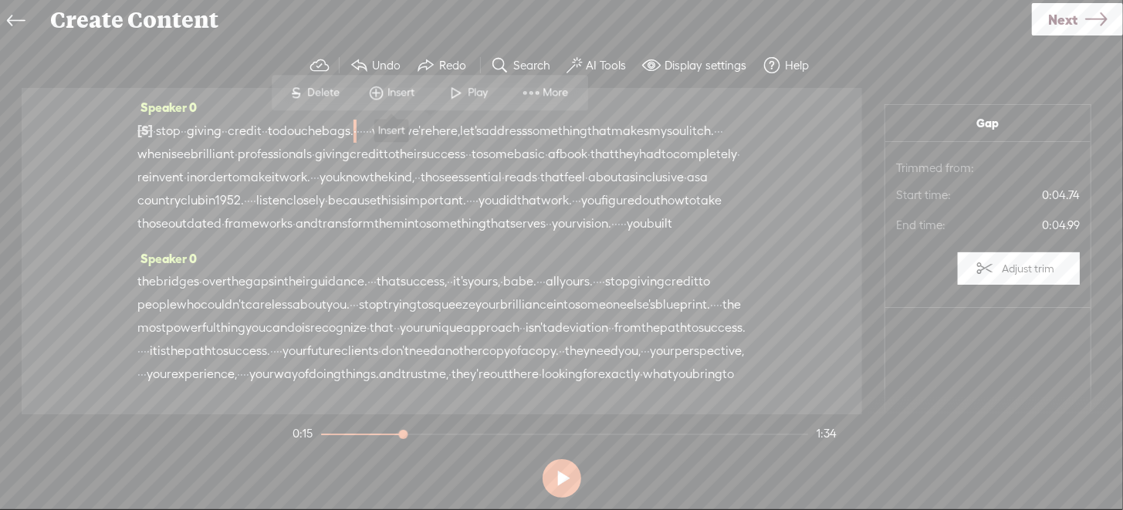
click at [403, 92] on span "Insert" at bounding box center [403, 92] width 31 height 15
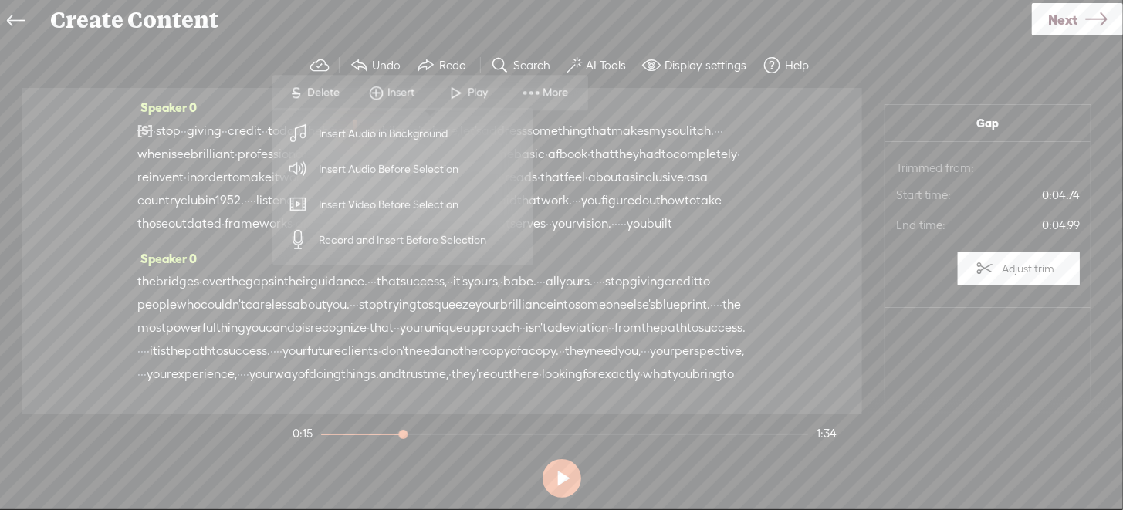
click at [802, 133] on div "Speaker 0 [S] · · · · · · stop · · giving · · credit · · to douchebags. · · · ·…" at bounding box center [442, 251] width 841 height 327
click at [554, 89] on span "More" at bounding box center [557, 92] width 29 height 15
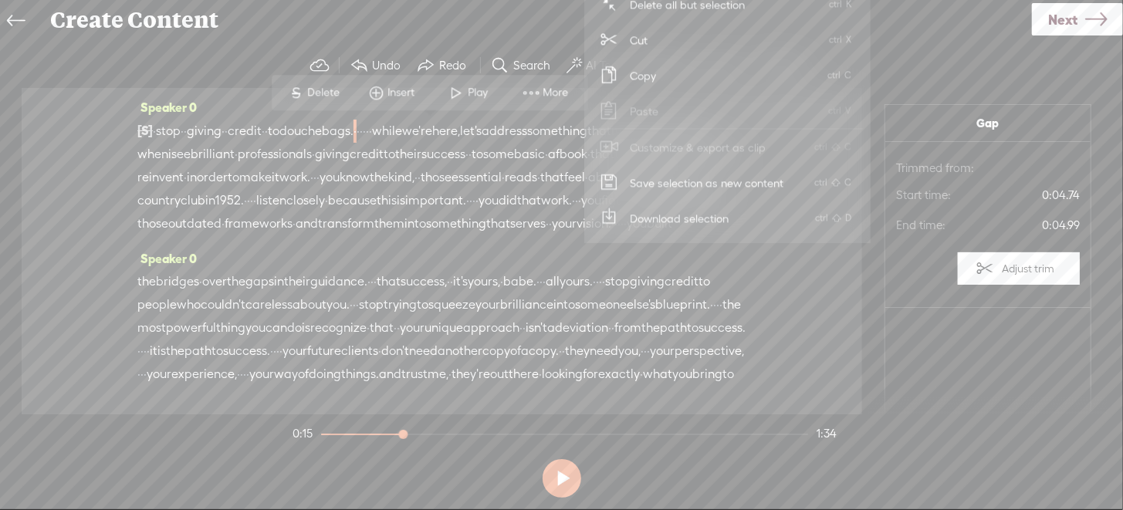
click at [567, 299] on div "Speaker 0 the bridges · over the gaps in their guidance. · · · that success, · …" at bounding box center [441, 334] width 609 height 174
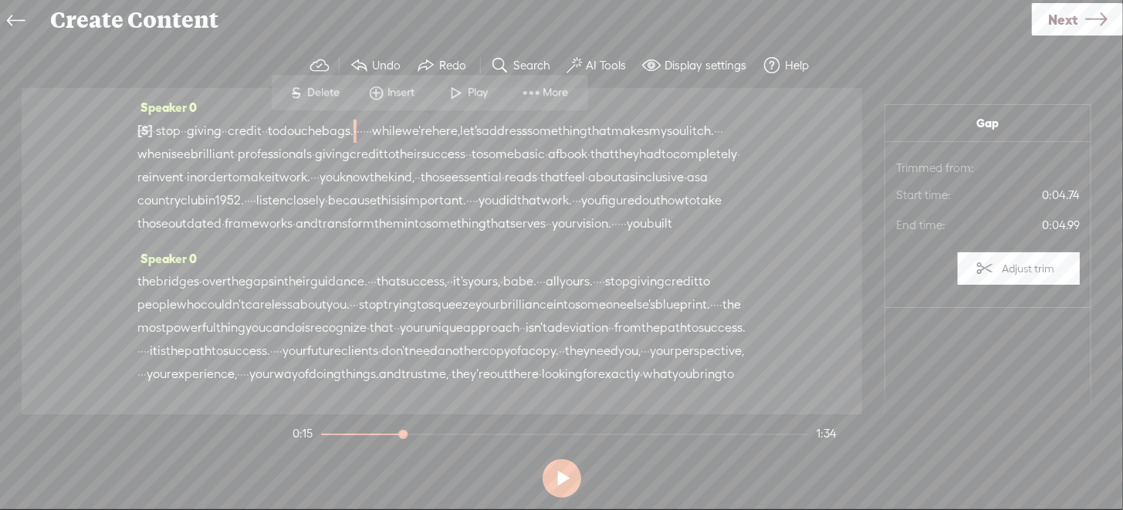
click at [553, 247] on div "Speaker 0 [S] · · · · · · stop · · giving · · credit · · to douchebags. · · · ·…" at bounding box center [441, 171] width 609 height 151
click at [544, 92] on span "More" at bounding box center [557, 92] width 29 height 15
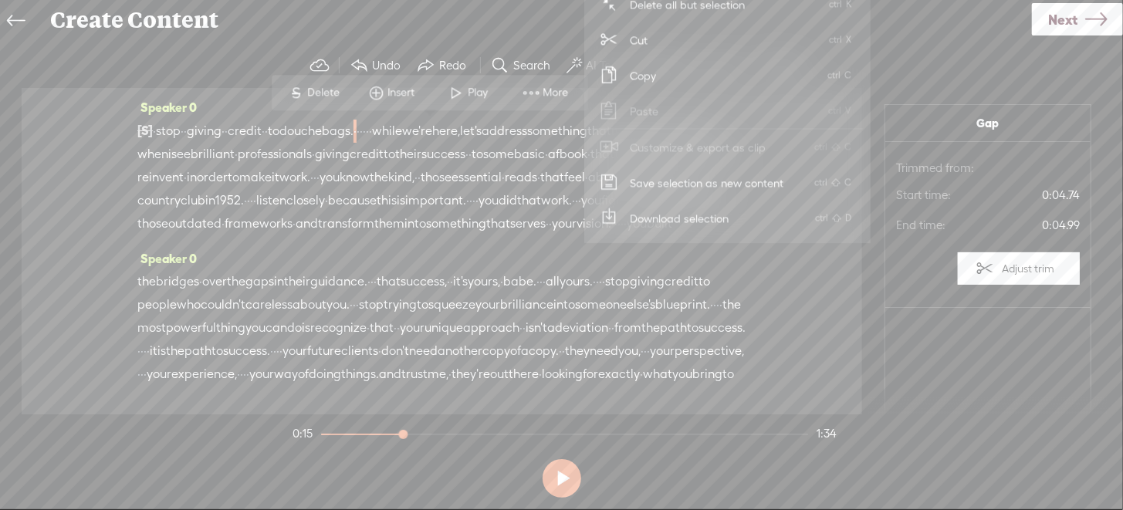
click at [476, 212] on span "·" at bounding box center [473, 200] width 3 height 23
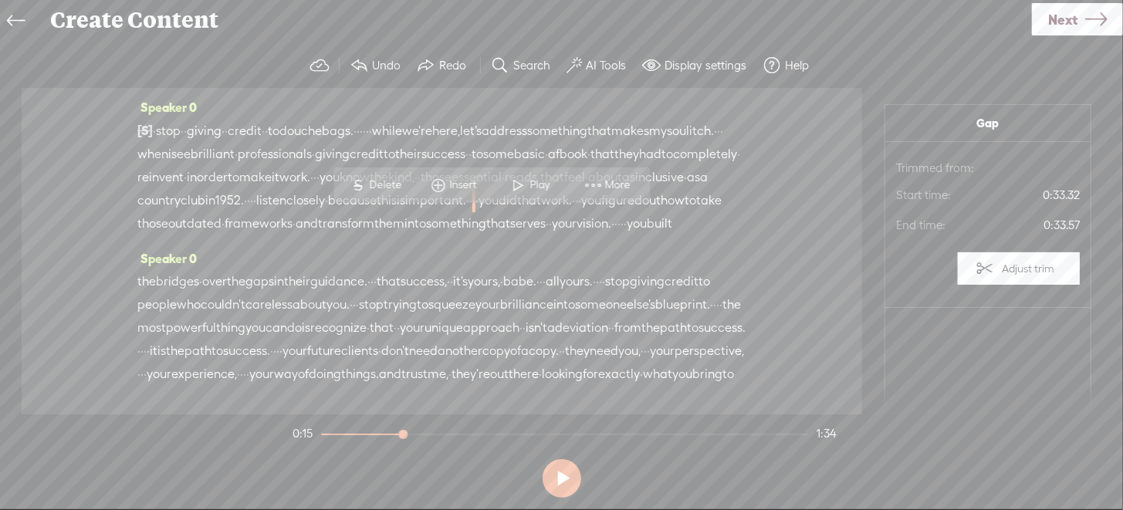
click at [357, 126] on span "·" at bounding box center [355, 131] width 3 height 23
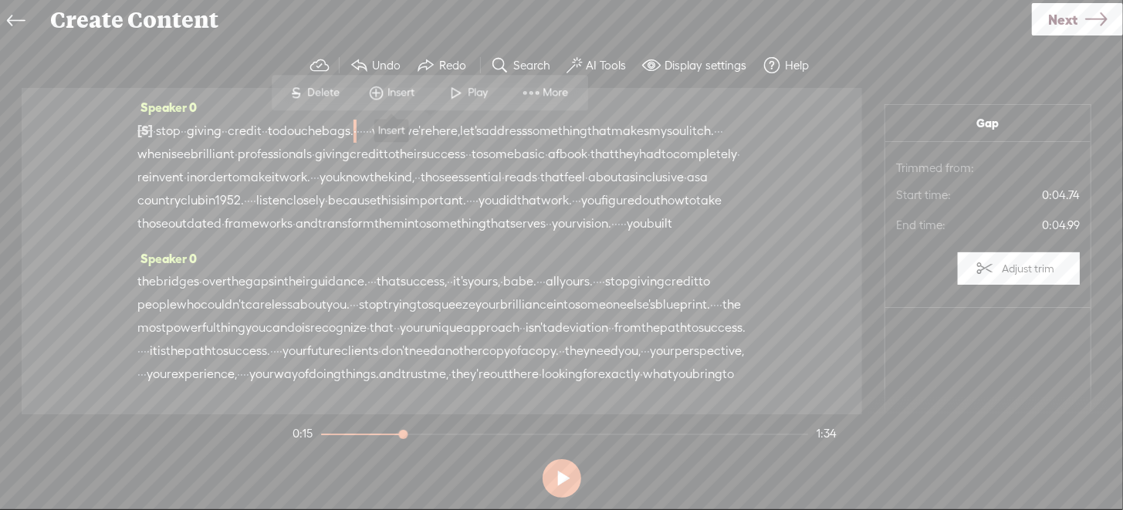
click at [393, 93] on span "Insert" at bounding box center [403, 92] width 31 height 15
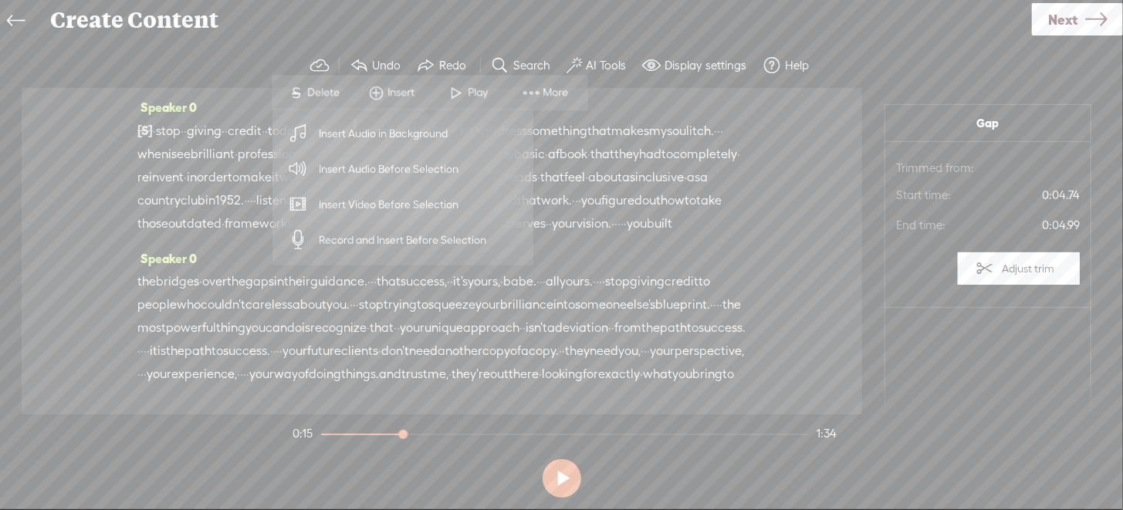
click at [376, 128] on span "Insert Audio in Background" at bounding box center [384, 133] width 190 height 35
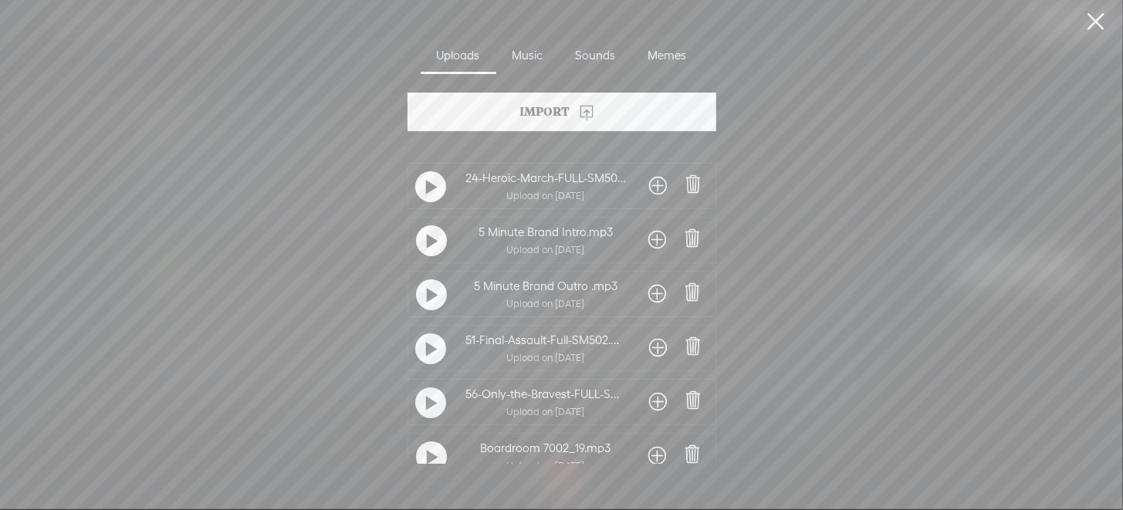
click at [429, 185] on t at bounding box center [432, 187] width 11 height 25
click at [427, 187] on t at bounding box center [430, 186] width 11 height 25
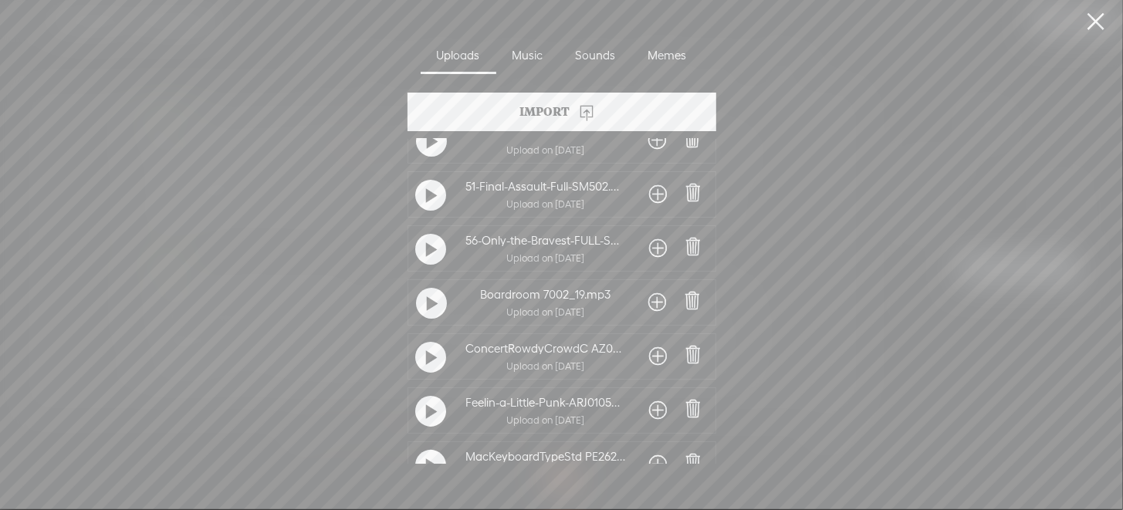
scroll to position [232, 0]
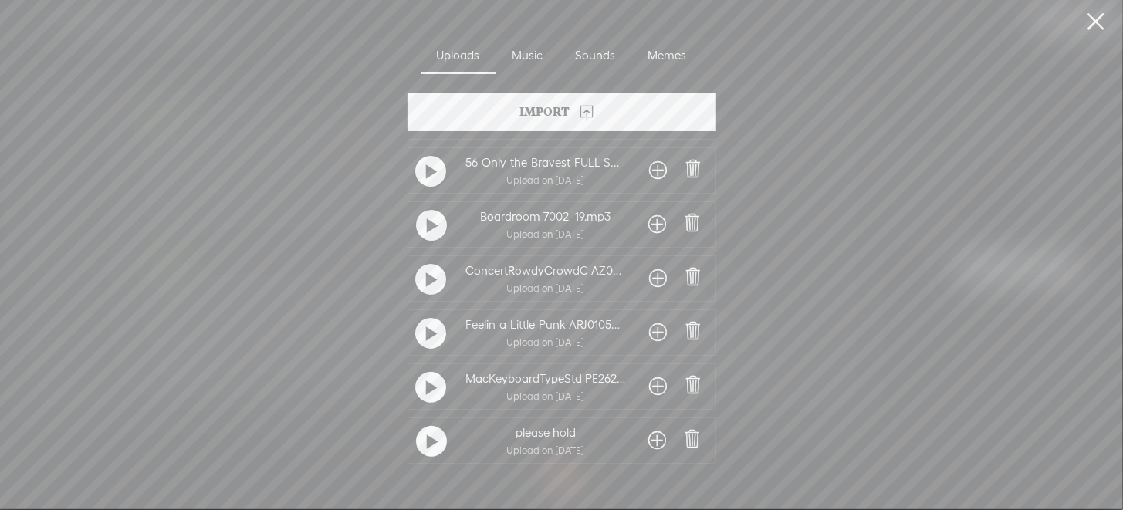
click at [427, 334] on t at bounding box center [432, 334] width 11 height 25
click at [426, 327] on t at bounding box center [430, 333] width 11 height 25
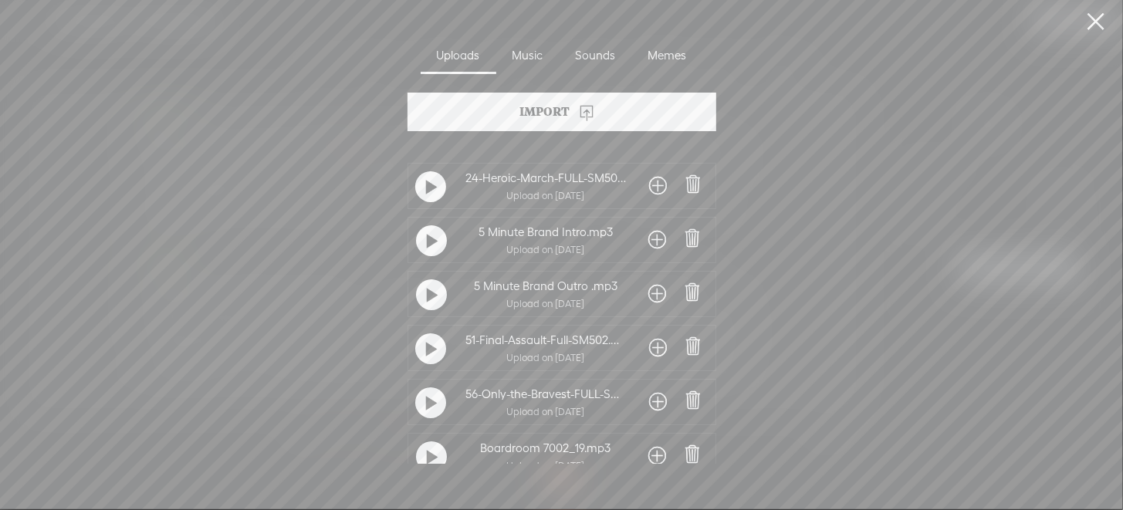
click at [672, 52] on div "Memes" at bounding box center [667, 57] width 71 height 36
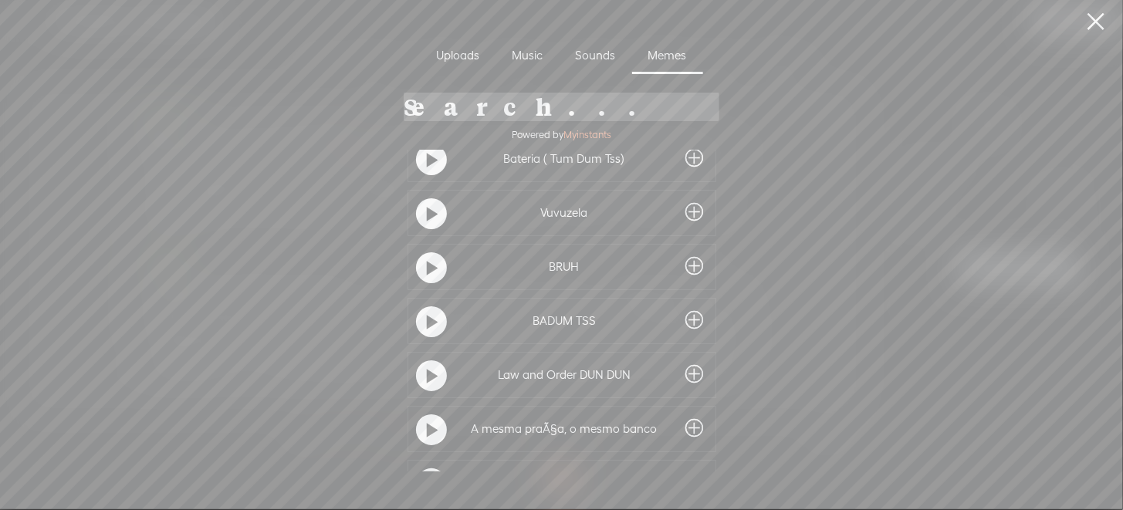
scroll to position [308, 0]
click at [427, 270] on t at bounding box center [432, 268] width 11 height 25
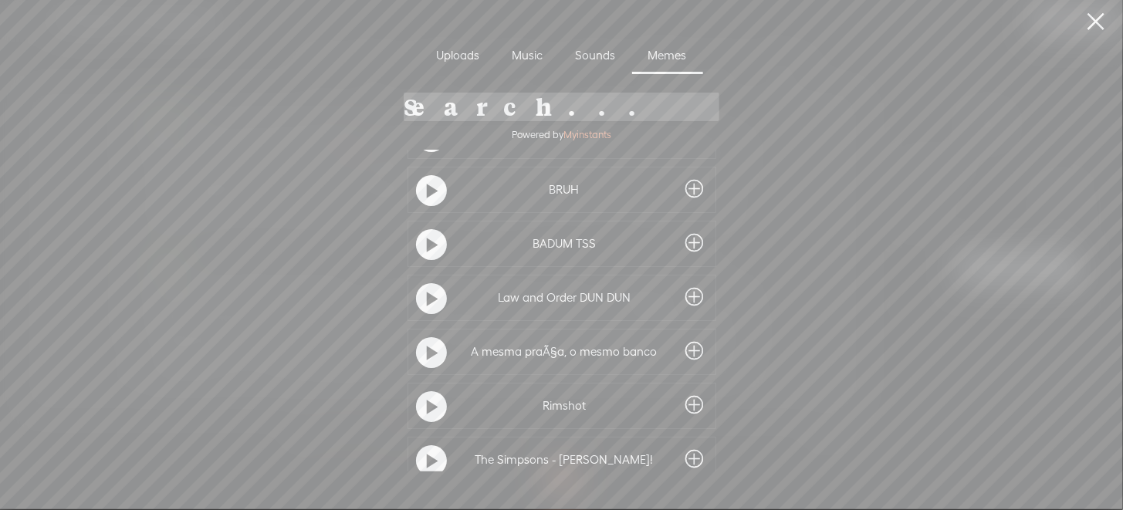
click at [427, 298] on t at bounding box center [432, 299] width 11 height 25
click at [427, 402] on t at bounding box center [432, 407] width 11 height 25
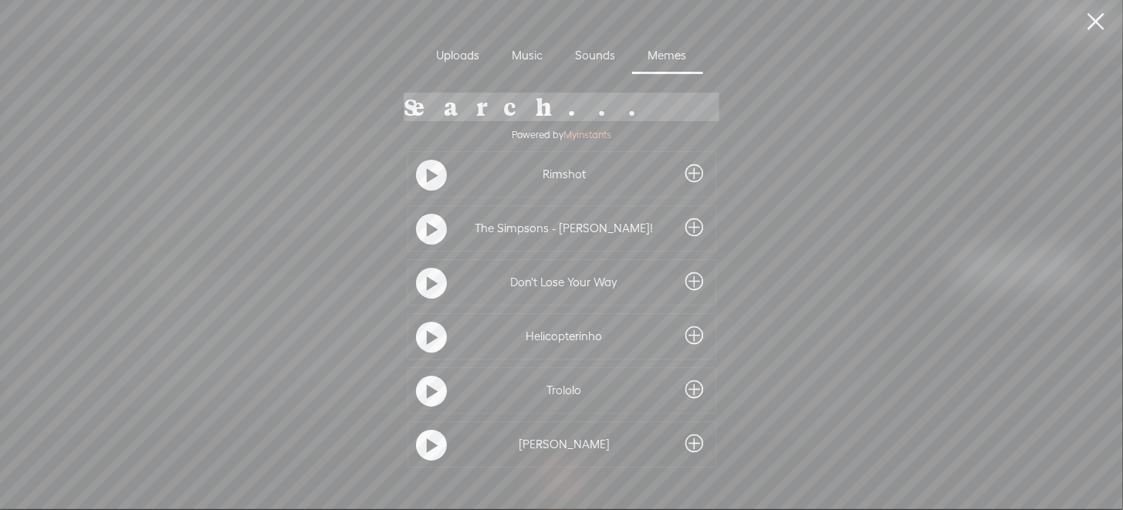
scroll to position [694, 0]
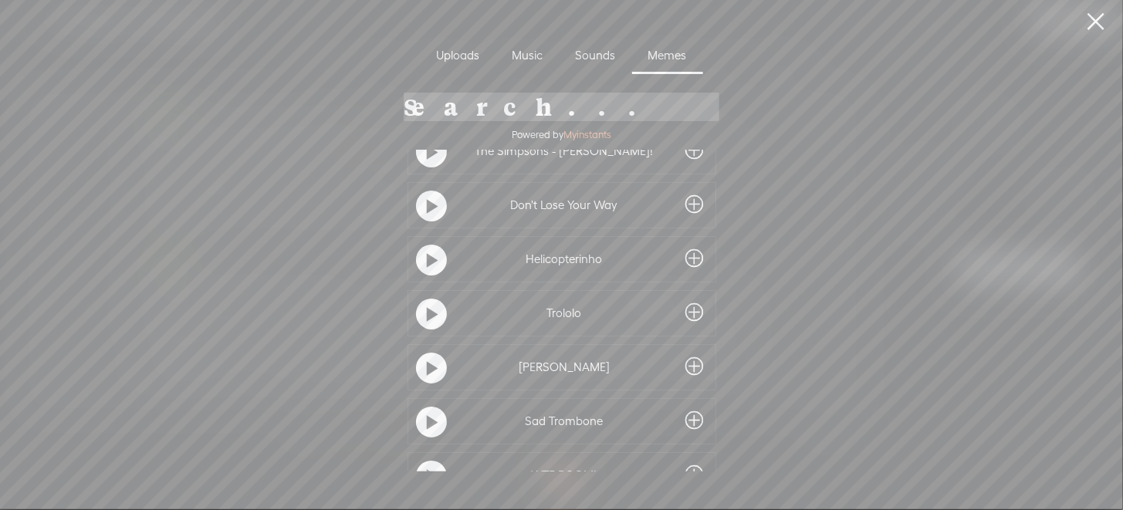
click at [427, 258] on t at bounding box center [432, 261] width 11 height 25
click at [426, 254] on t at bounding box center [431, 259] width 11 height 25
click at [427, 313] on t at bounding box center [432, 315] width 11 height 25
click at [426, 313] on t at bounding box center [431, 313] width 11 height 25
click at [427, 366] on t at bounding box center [432, 369] width 11 height 25
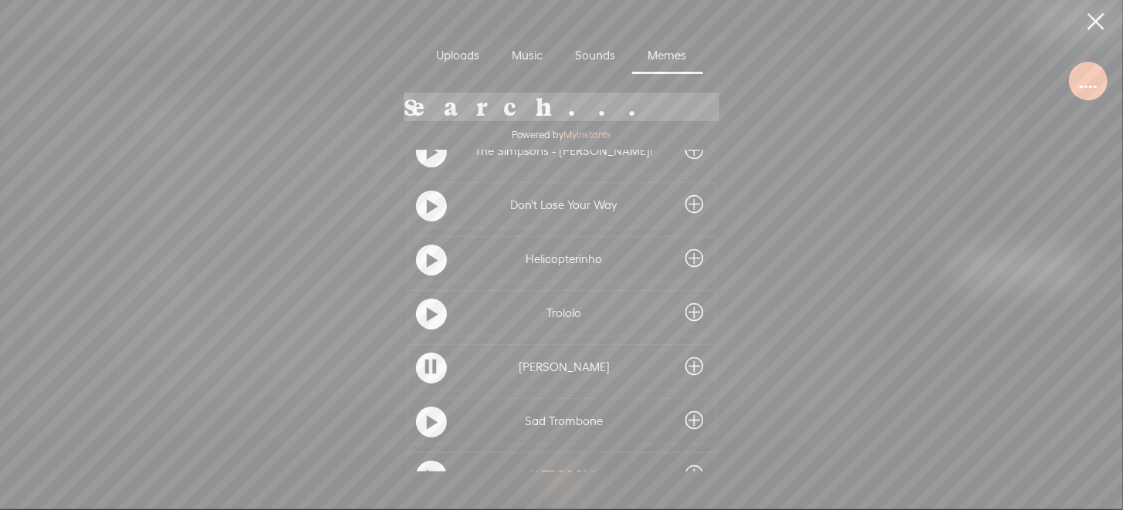
click at [426, 366] on t at bounding box center [431, 367] width 11 height 25
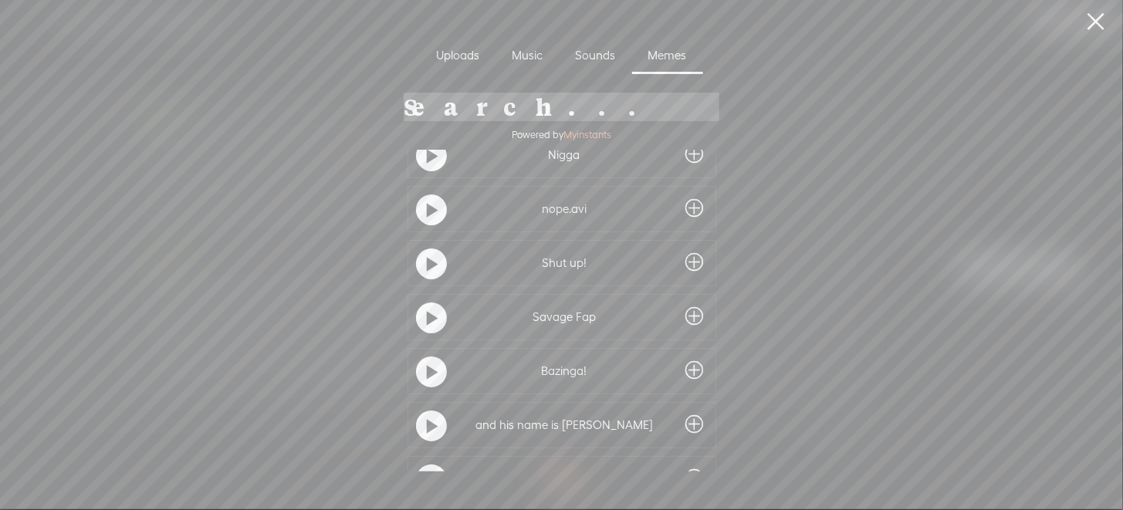
scroll to position [1466, 0]
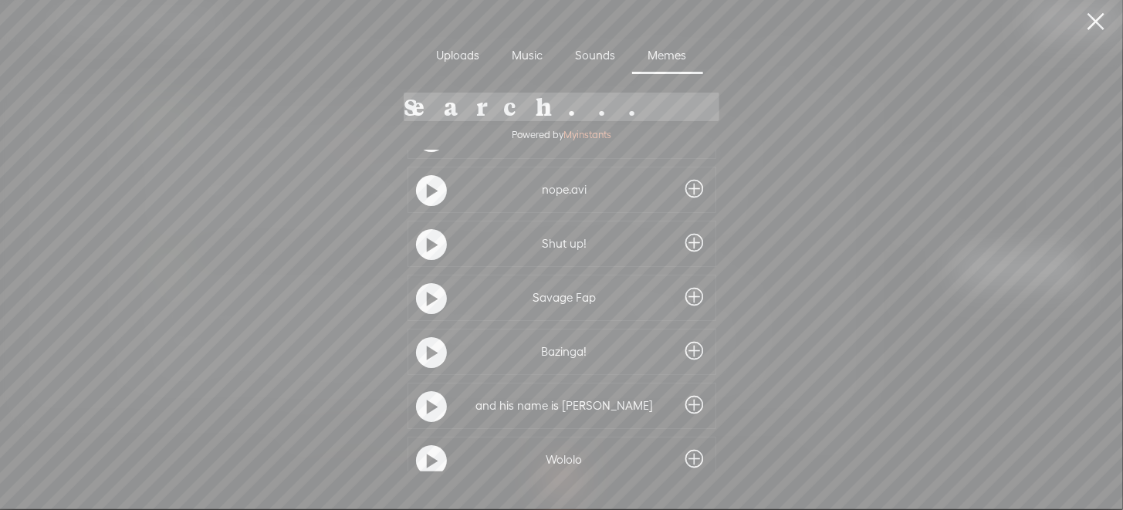
click at [427, 351] on t at bounding box center [432, 353] width 11 height 25
click at [426, 351] on div at bounding box center [431, 352] width 31 height 31
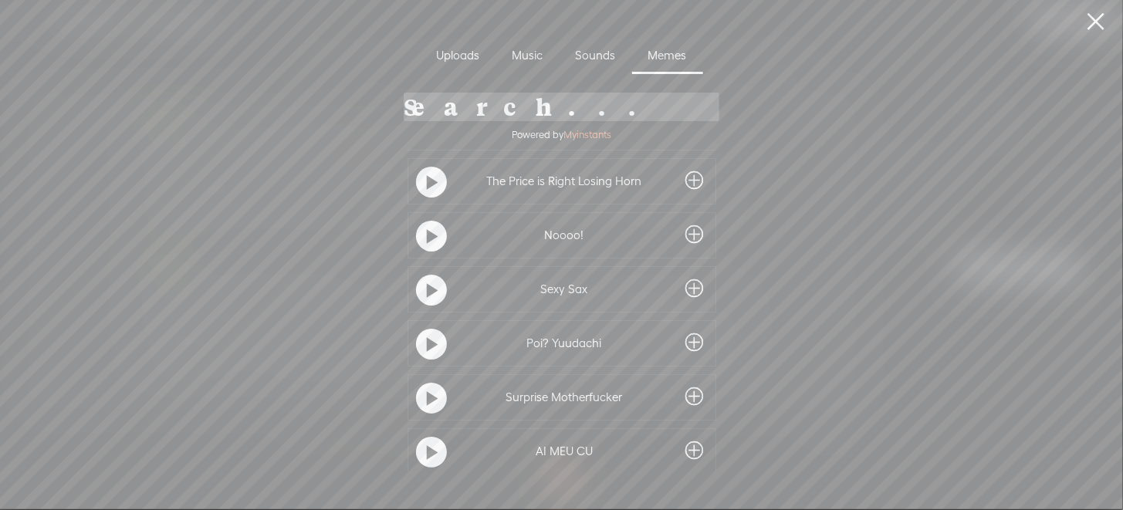
click at [427, 181] on t at bounding box center [432, 183] width 11 height 25
click at [427, 398] on t at bounding box center [432, 399] width 11 height 25
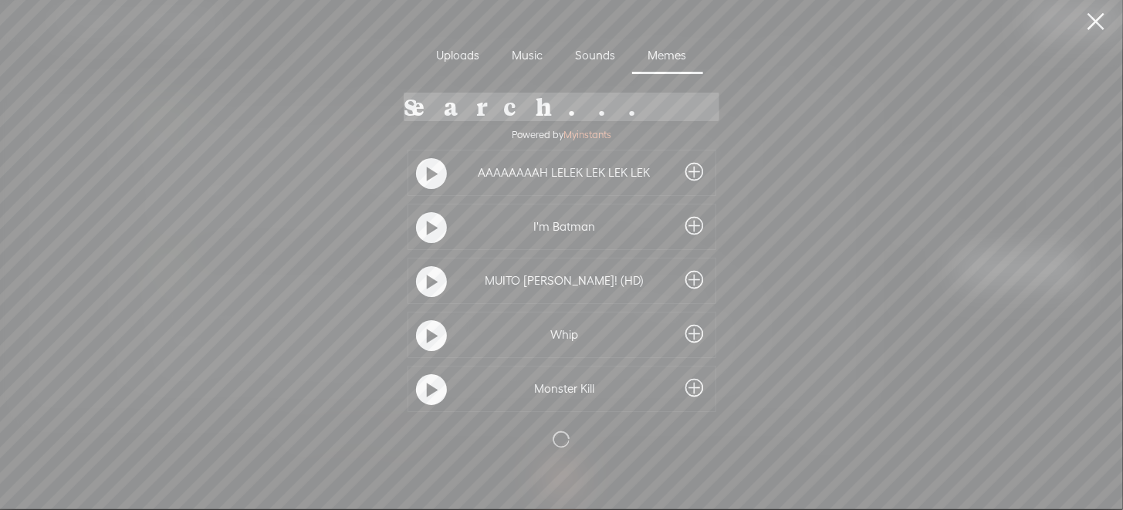
scroll to position [2463, 0]
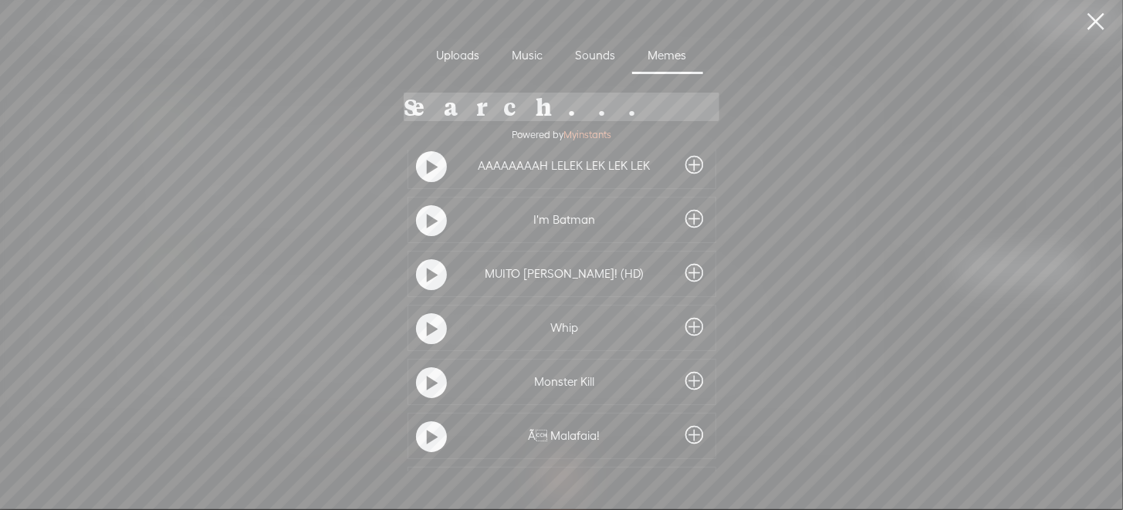
click at [427, 216] on t at bounding box center [432, 221] width 11 height 25
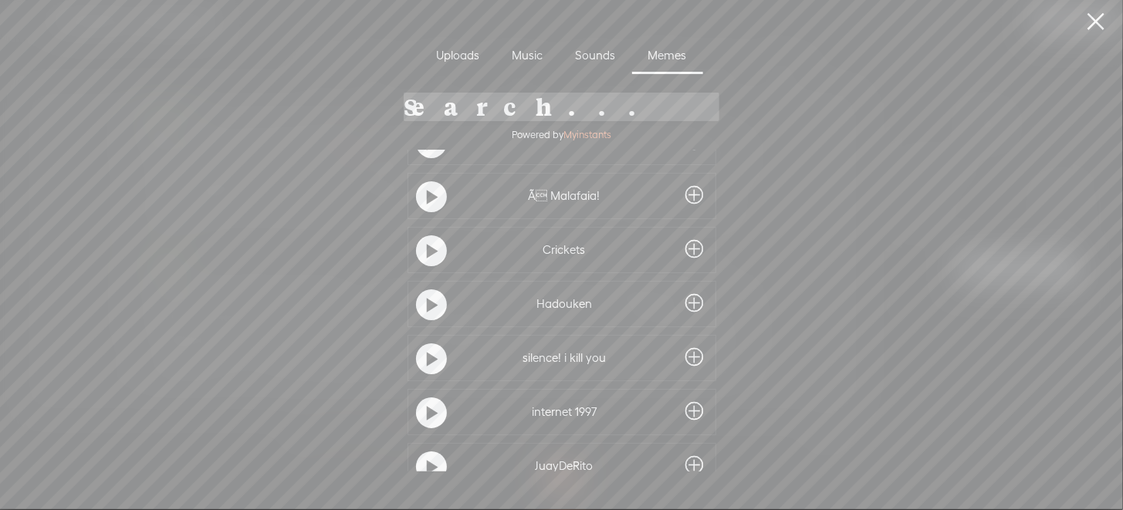
scroll to position [2694, 0]
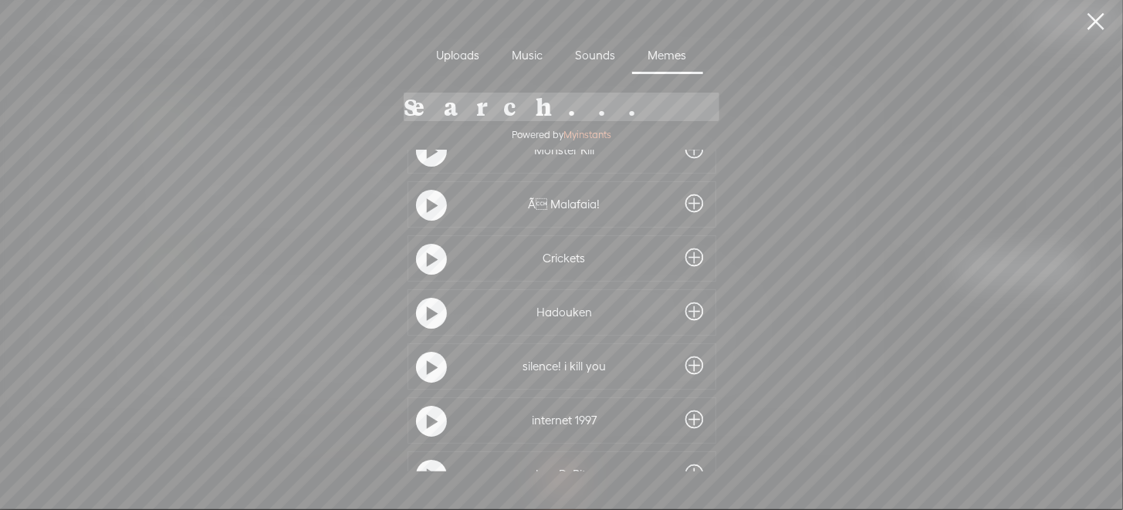
click at [598, 47] on div "Sounds" at bounding box center [596, 57] width 73 height 36
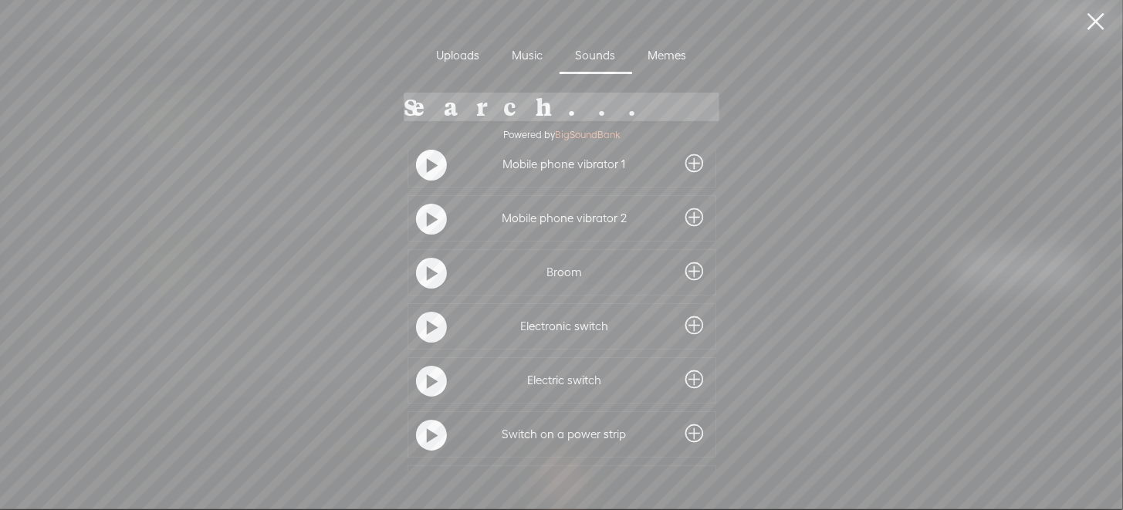
scroll to position [1150, 0]
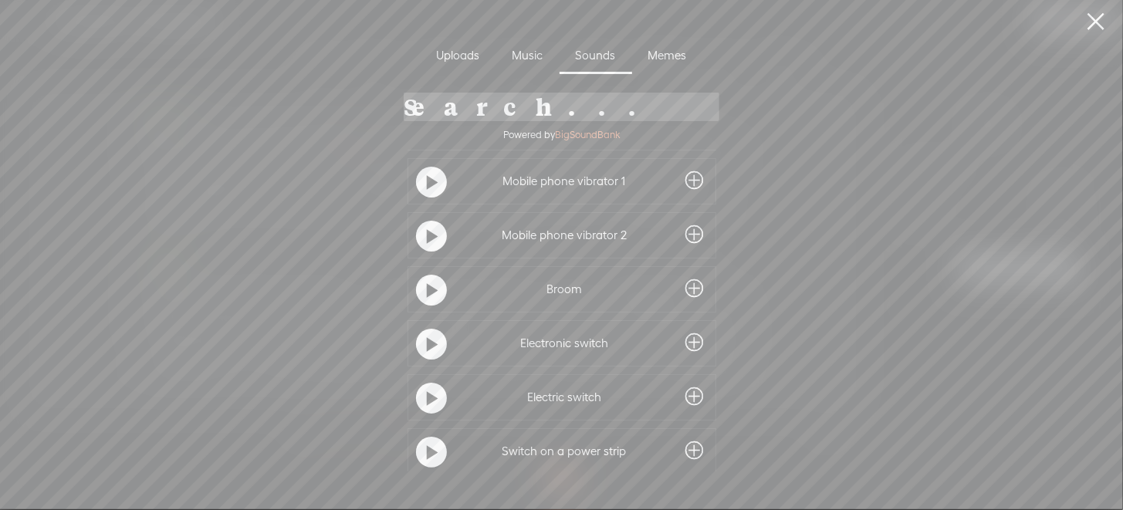
click at [1095, 22] on link at bounding box center [1096, 21] width 39 height 43
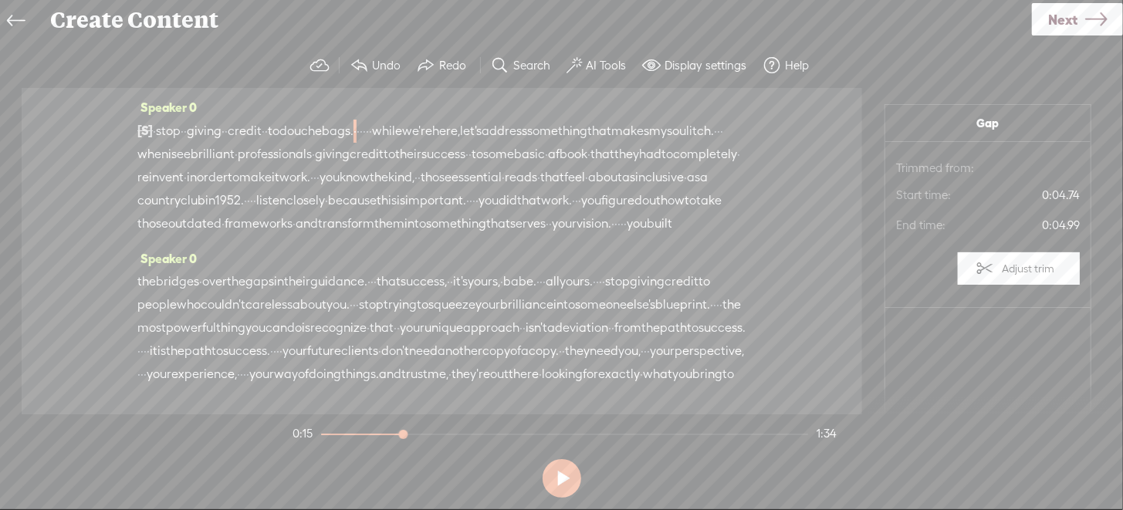
click at [1078, 17] on link "Next" at bounding box center [1077, 19] width 91 height 32
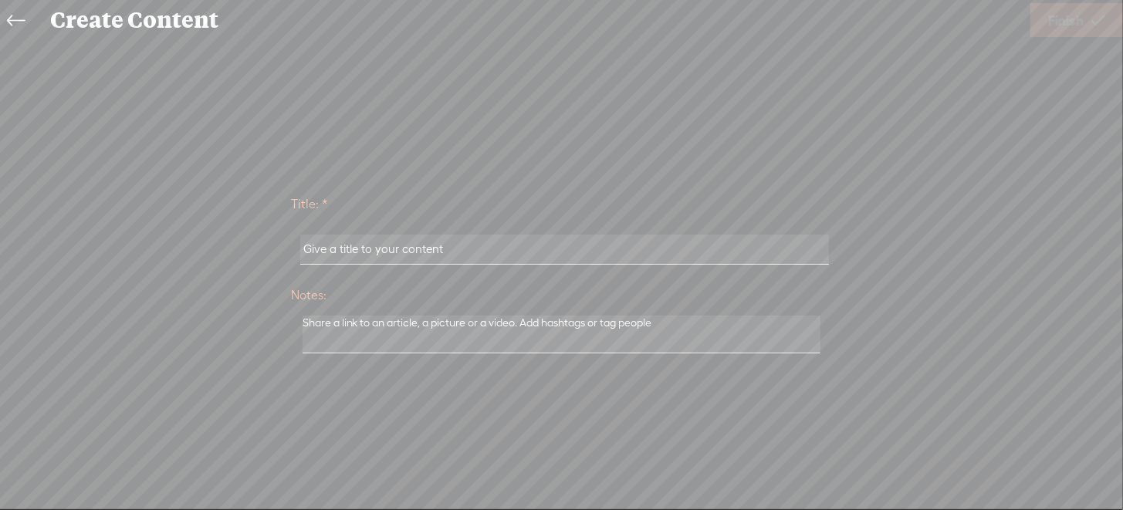
click at [465, 258] on input "text" at bounding box center [564, 250] width 529 height 30
type input "Douchebags Clip"
click at [1079, 9] on span "Finish" at bounding box center [1066, 20] width 36 height 39
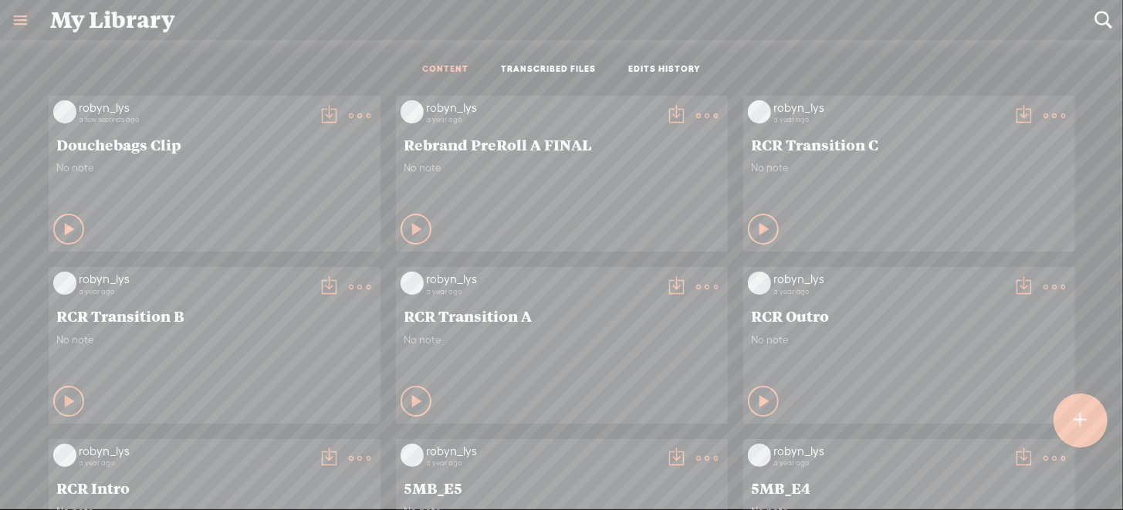
click at [319, 113] on t at bounding box center [330, 116] width 22 height 22
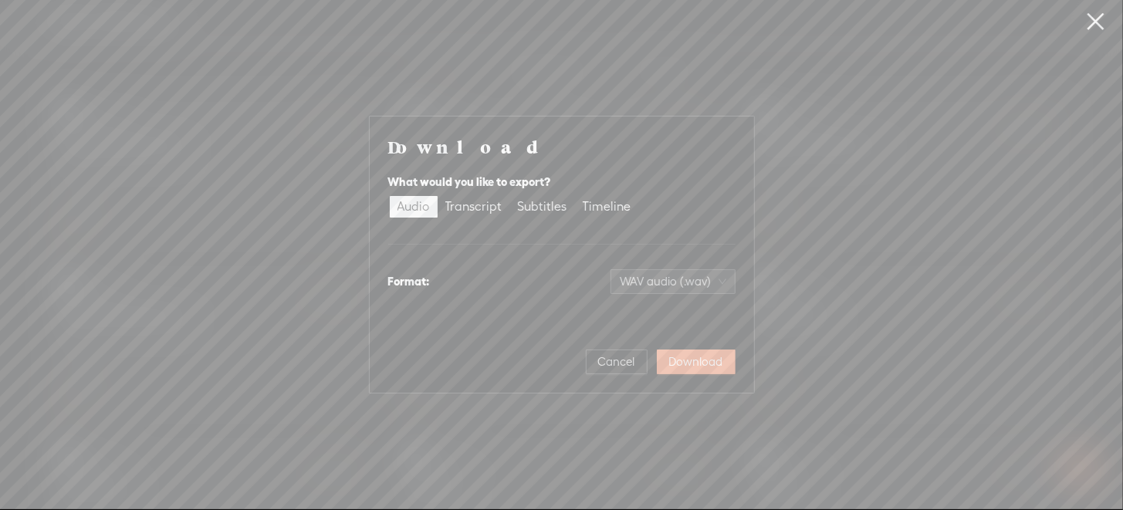
click at [719, 280] on span "WAV audio (.wav)" at bounding box center [673, 281] width 107 height 23
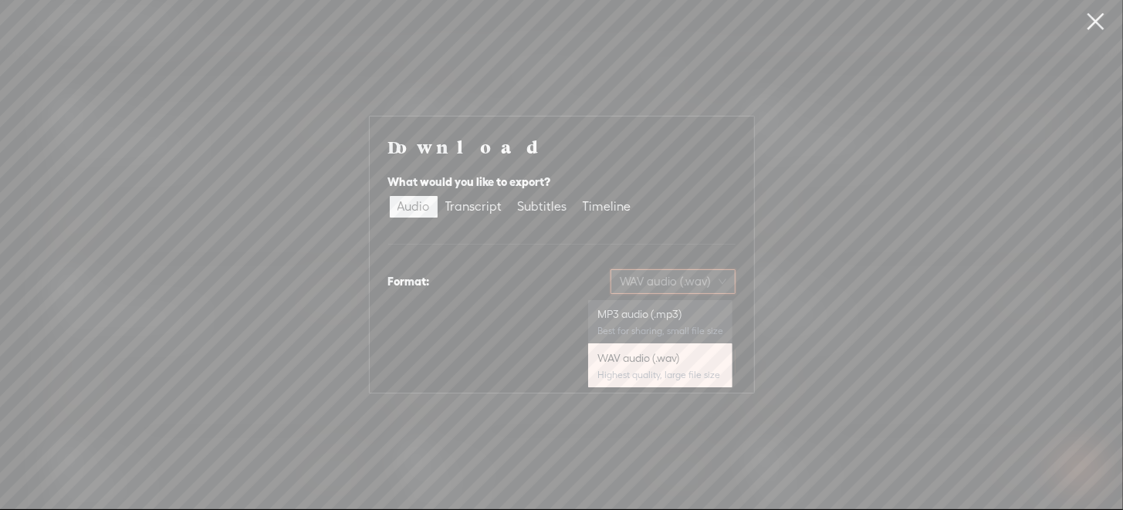
click at [672, 329] on div "Best for sharing, small file size" at bounding box center [661, 331] width 126 height 12
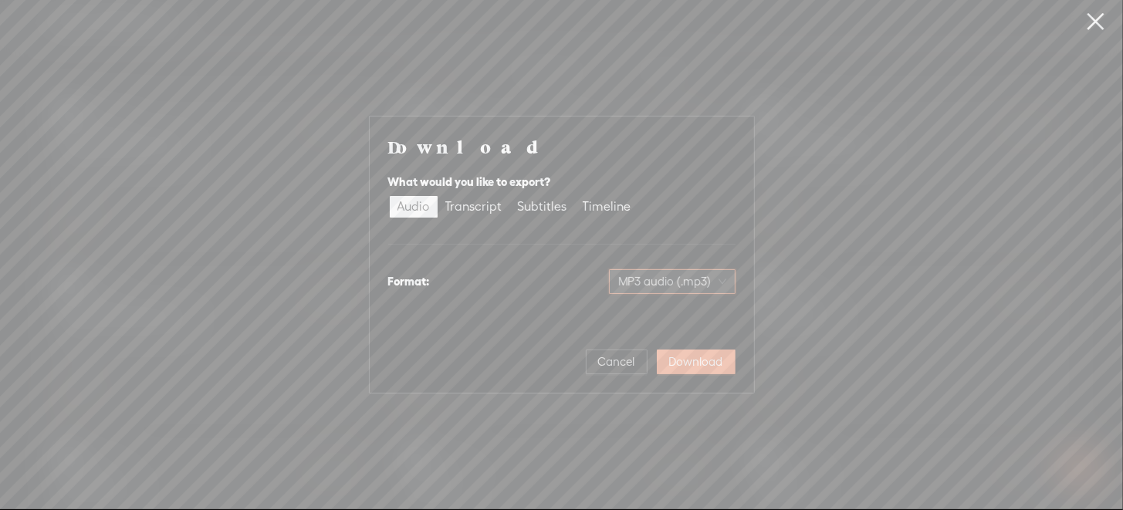
click at [709, 364] on span "Download" at bounding box center [696, 361] width 54 height 15
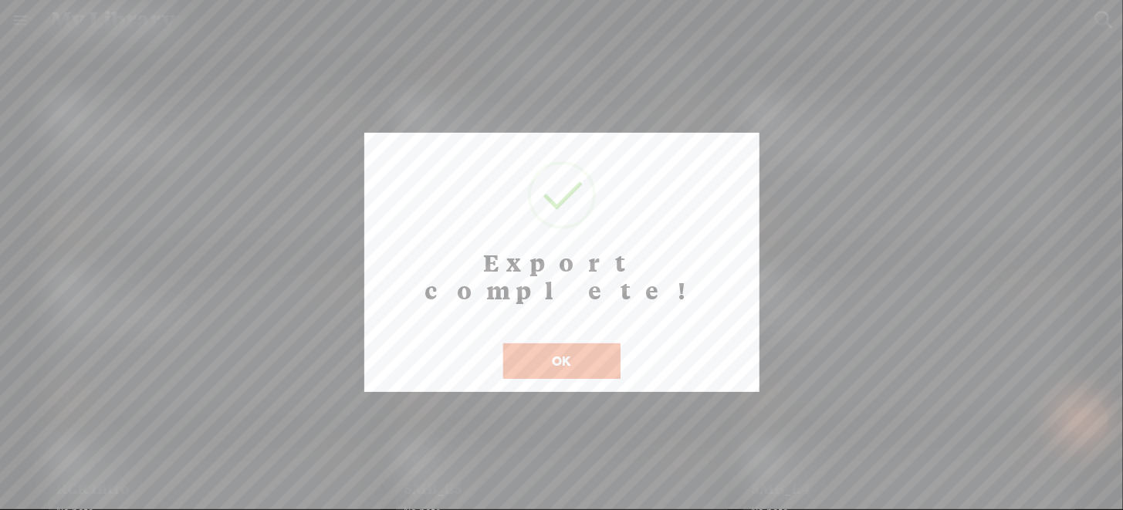
click at [573, 344] on button "OK" at bounding box center [561, 362] width 117 height 36
